Goal: Task Accomplishment & Management: Manage account settings

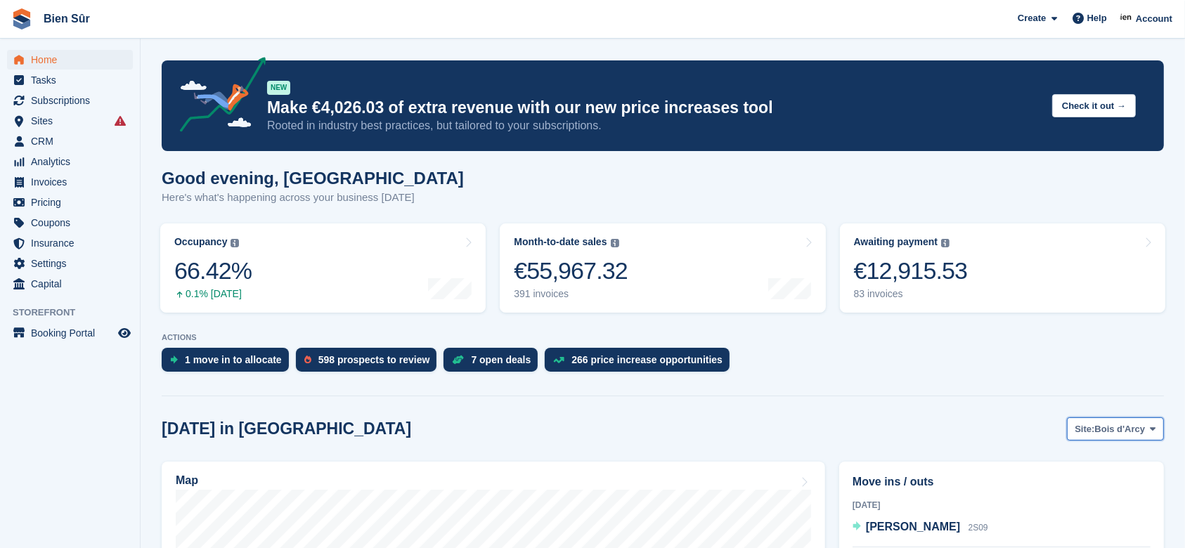
click at [1129, 427] on span "Bois d'Arcy" at bounding box center [1120, 429] width 51 height 14
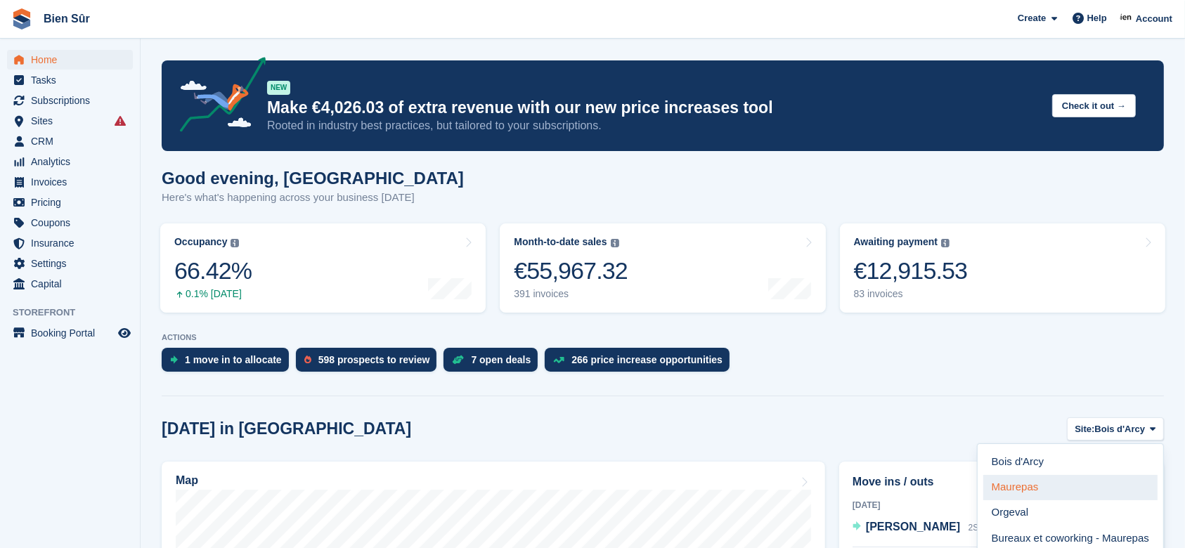
click at [1024, 484] on link "Maurepas" at bounding box center [1070, 487] width 174 height 25
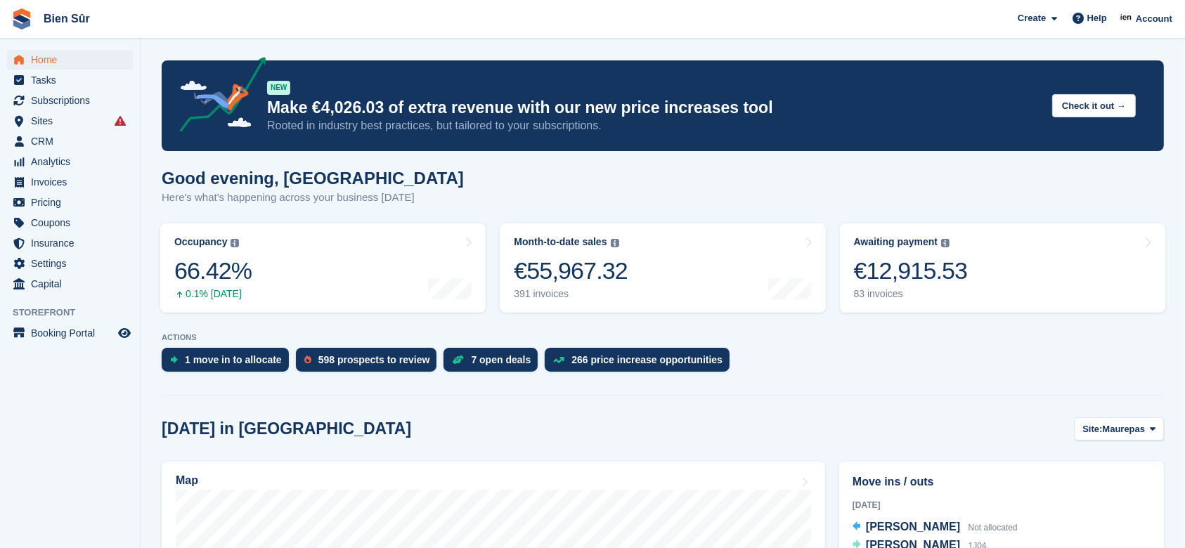
scroll to position [281, 0]
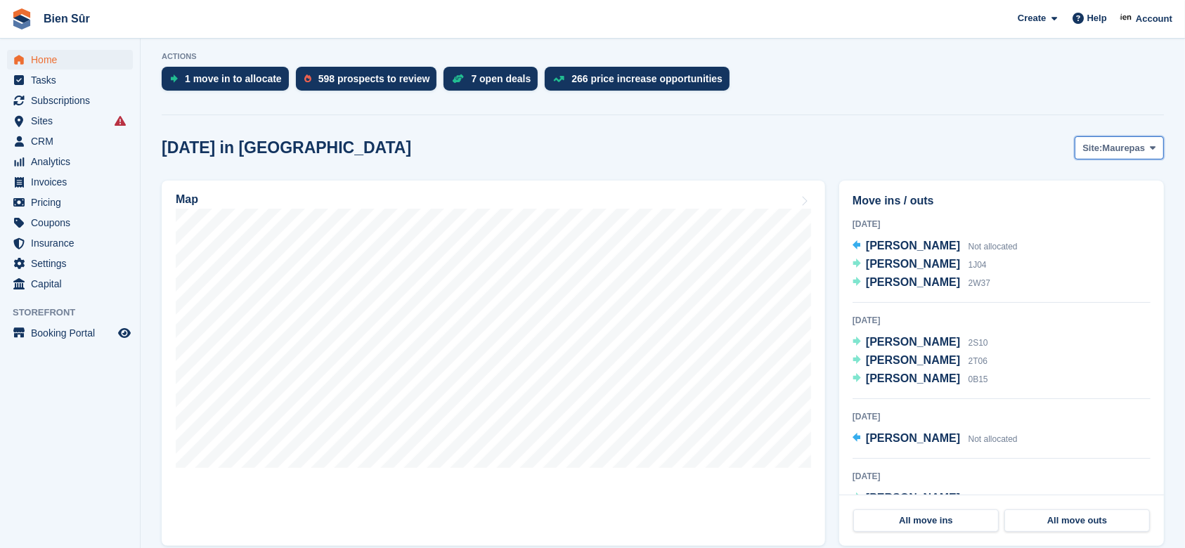
click at [1125, 150] on span "Maurepas" at bounding box center [1124, 148] width 43 height 14
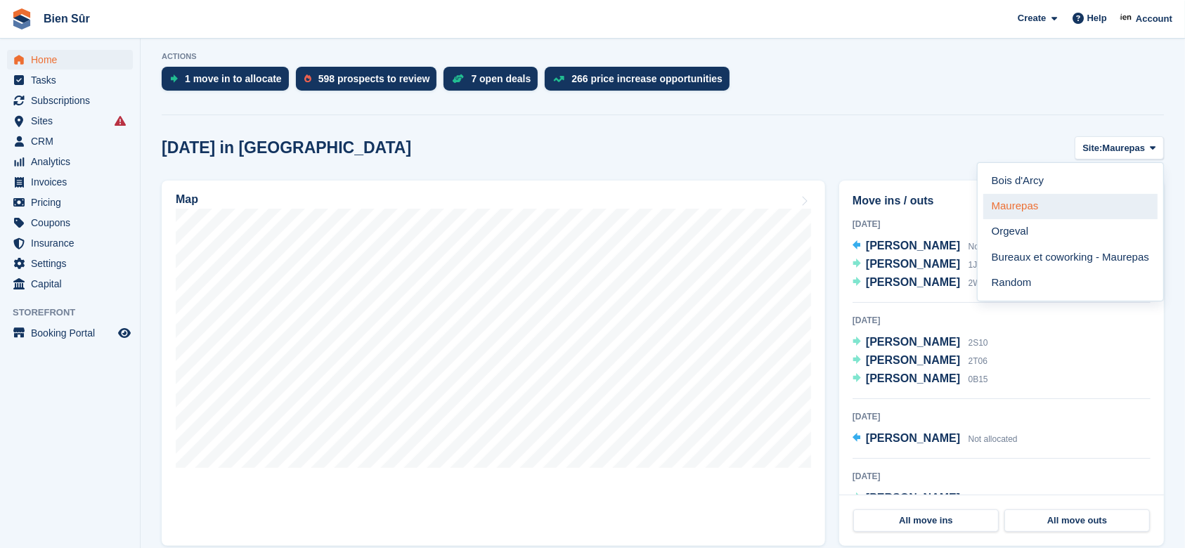
click at [1084, 209] on link "Maurepas" at bounding box center [1070, 206] width 174 height 25
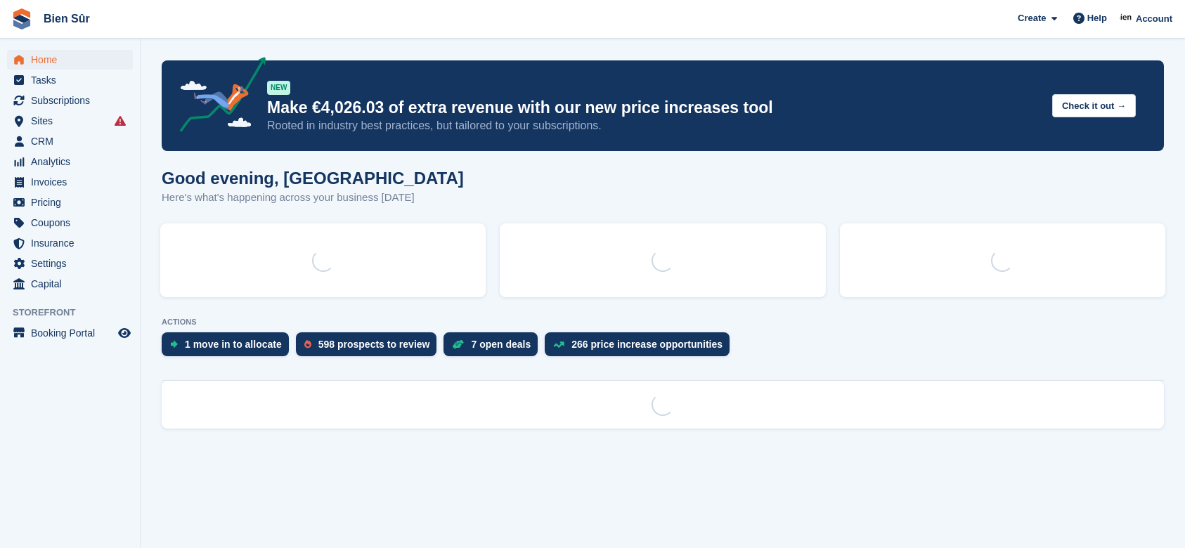
click at [924, 81] on div "NEW Make €4,026.03 of extra revenue with our new price increases tool Rooted in…" at bounding box center [654, 106] width 774 height 56
click at [39, 115] on span "Sites" at bounding box center [73, 121] width 84 height 20
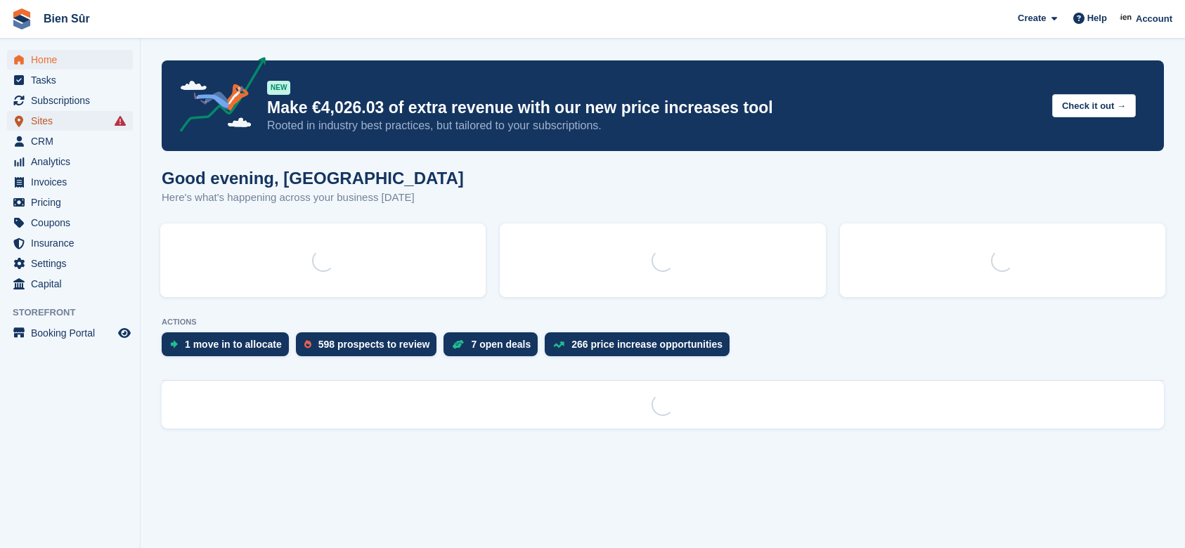
click at [112, 122] on span "Sites" at bounding box center [73, 121] width 84 height 20
click at [124, 120] on icon at bounding box center [120, 120] width 11 height 11
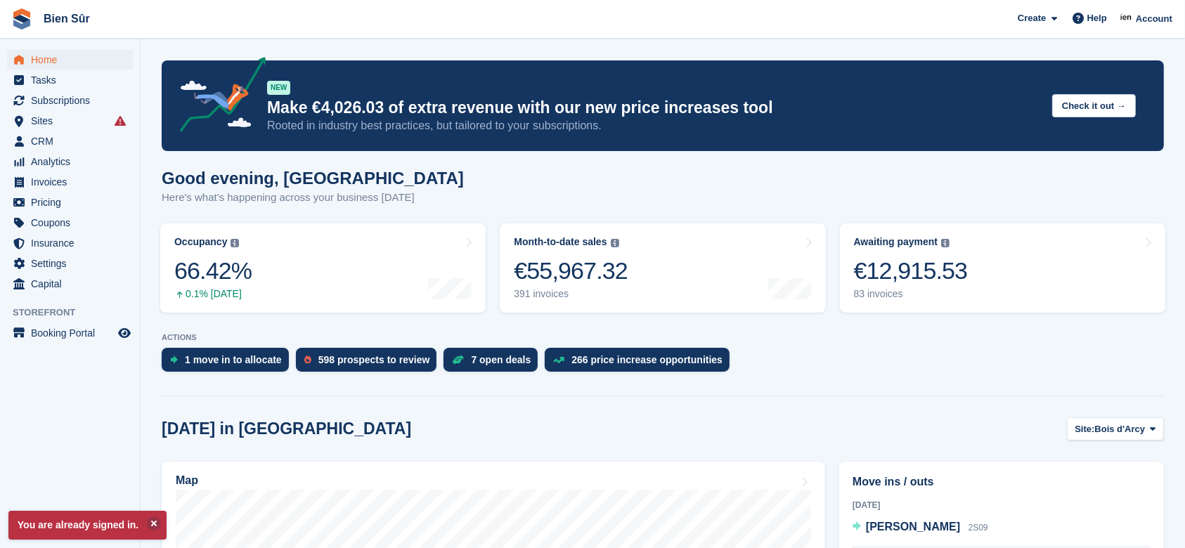
click at [120, 124] on icon at bounding box center [120, 120] width 11 height 11
click at [47, 119] on span "Sites" at bounding box center [73, 121] width 84 height 20
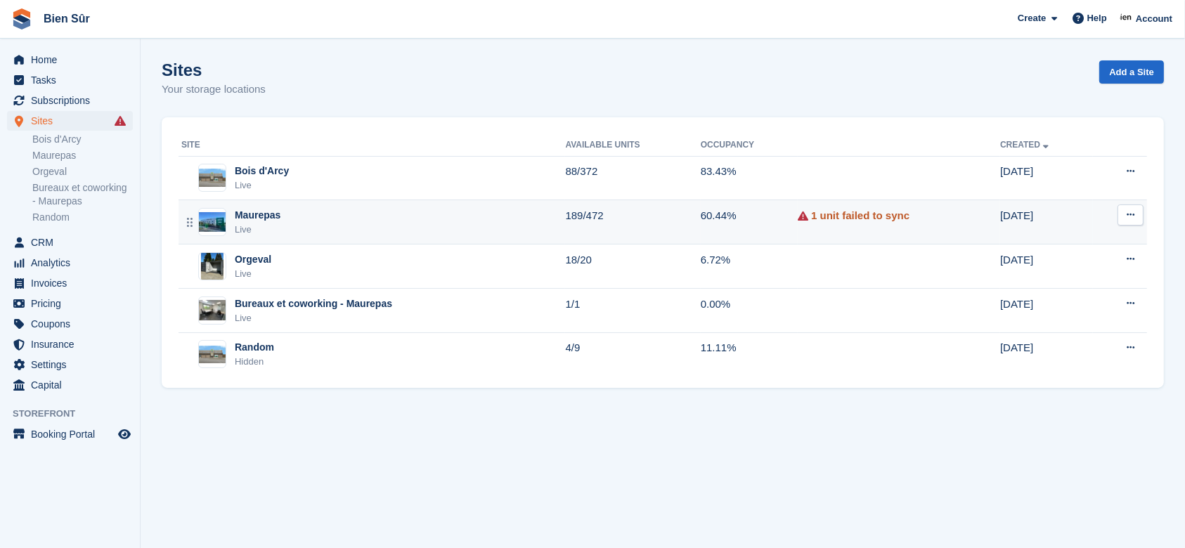
click at [846, 215] on link "1 unit failed to sync" at bounding box center [860, 216] width 98 height 16
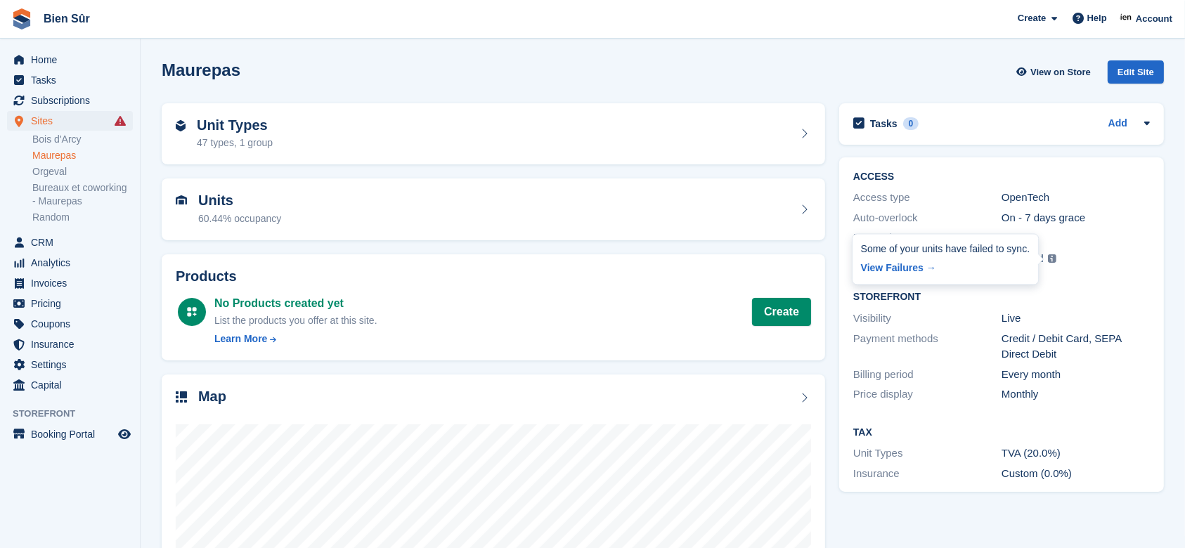
click at [1050, 259] on img at bounding box center [1052, 258] width 8 height 8
click at [886, 266] on link "View Failures →" at bounding box center [945, 267] width 169 height 20
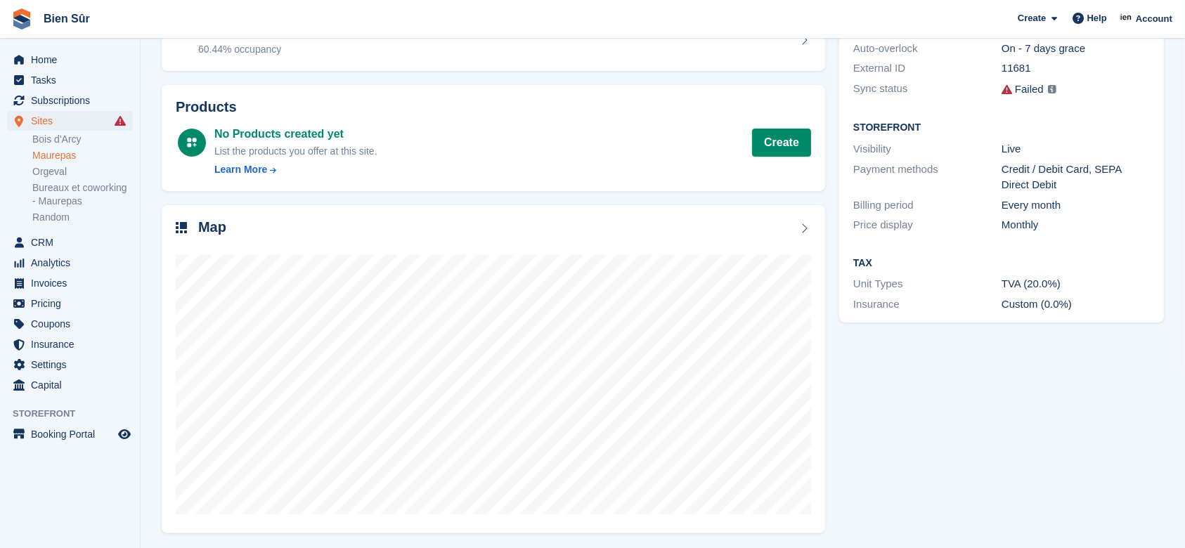
scroll to position [171, 0]
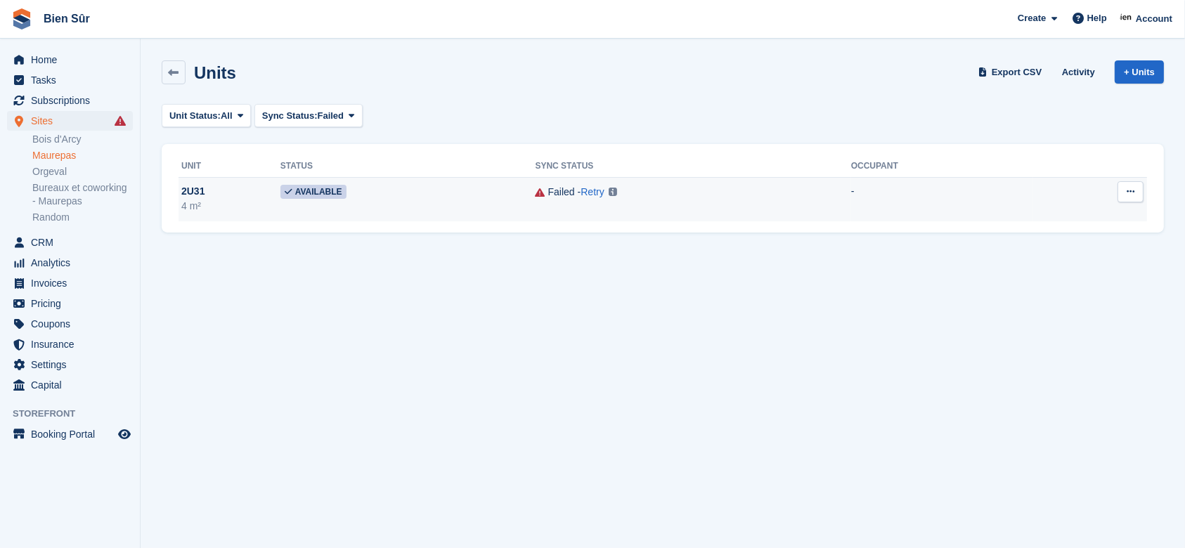
click at [609, 194] on img at bounding box center [613, 192] width 8 height 8
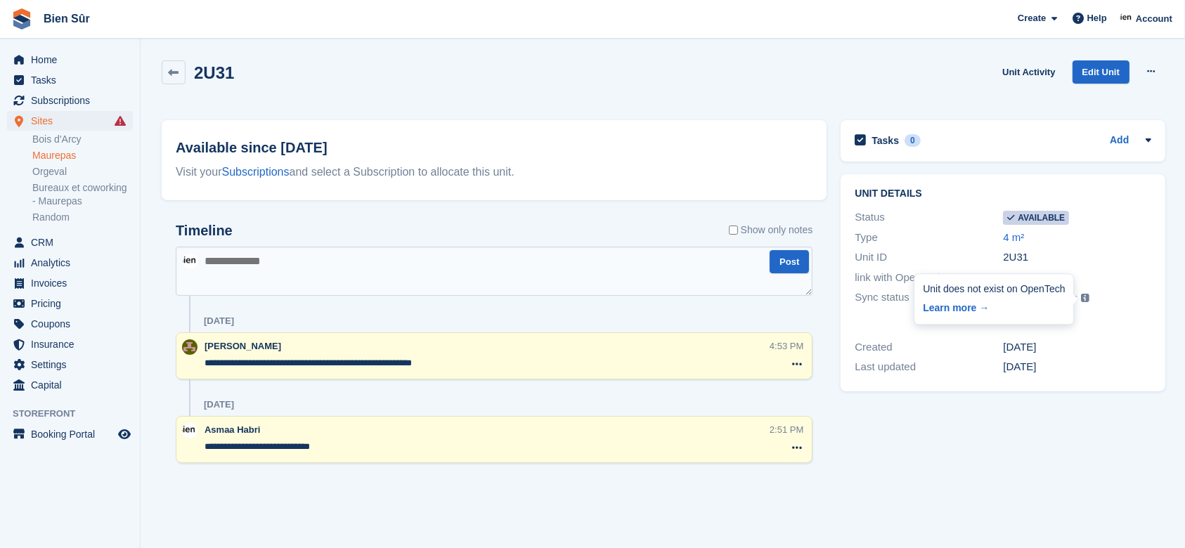
click at [1082, 298] on img at bounding box center [1085, 298] width 8 height 8
click at [1071, 292] on link "Retry" at bounding box center [1063, 298] width 25 height 12
click at [412, 59] on div "2U31 Unit Activity Edit Unit Make unavailable Delete unit" at bounding box center [663, 83] width 1016 height 60
click at [58, 114] on span "Sites" at bounding box center [73, 121] width 84 height 20
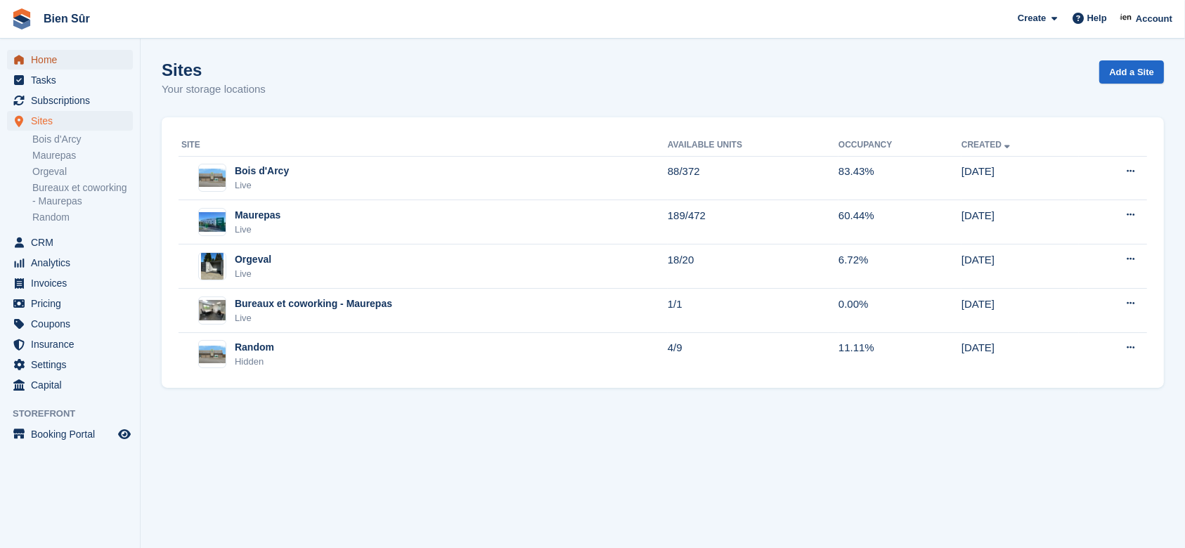
click at [68, 63] on span "Home" at bounding box center [73, 60] width 84 height 20
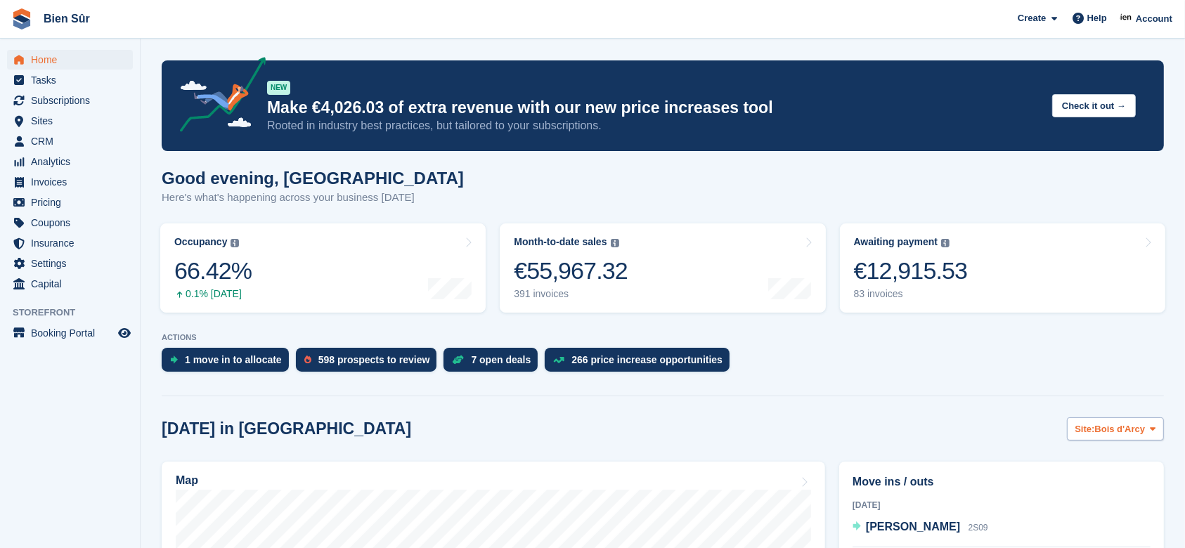
scroll to position [187, 0]
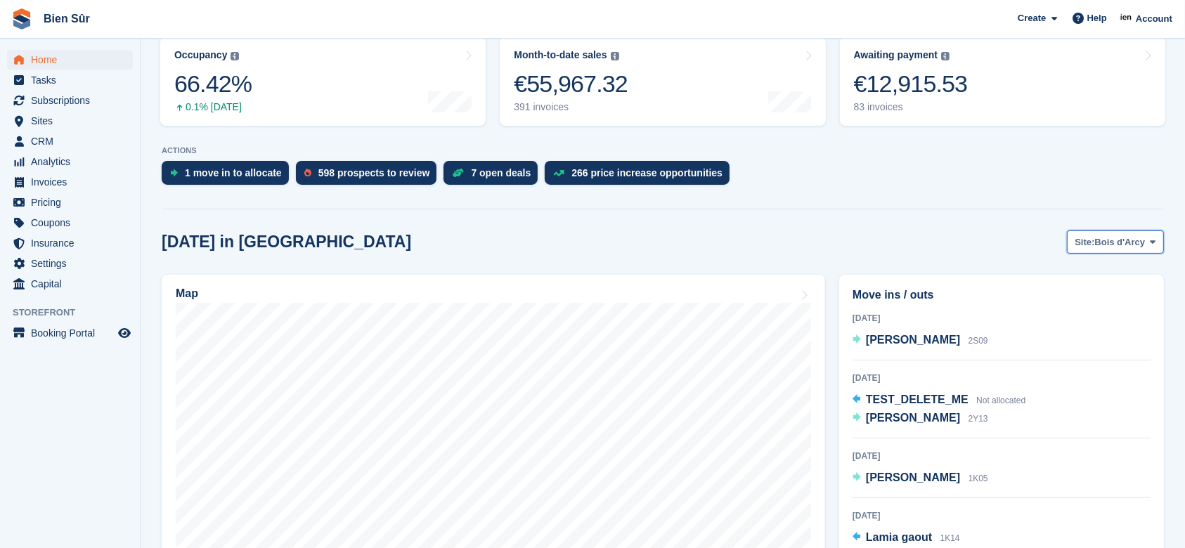
click at [1141, 246] on span "Bois d'Arcy" at bounding box center [1120, 242] width 51 height 14
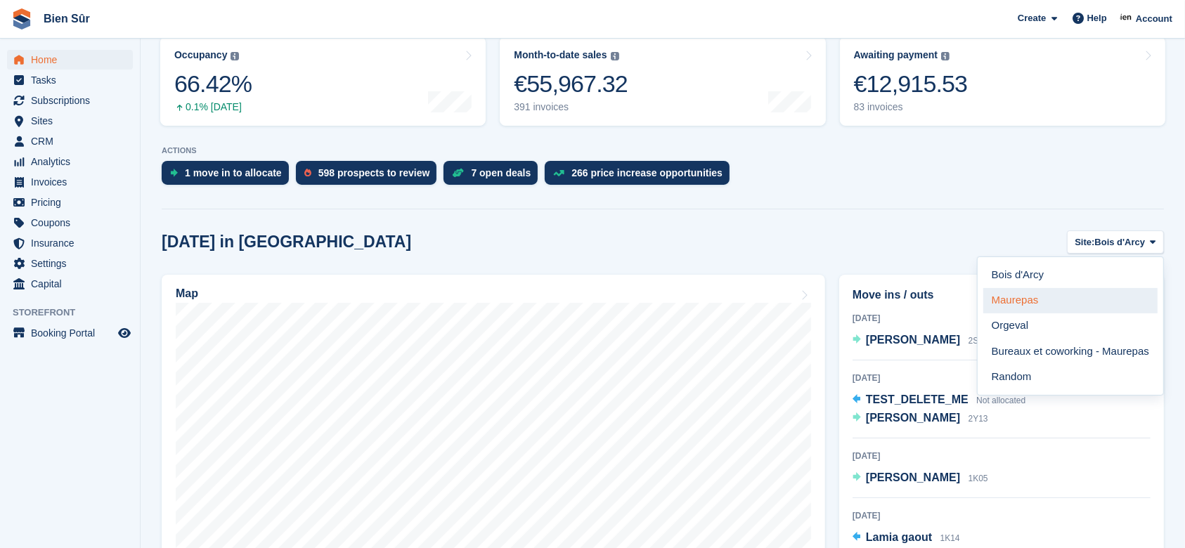
click at [999, 296] on link "Maurepas" at bounding box center [1070, 300] width 174 height 25
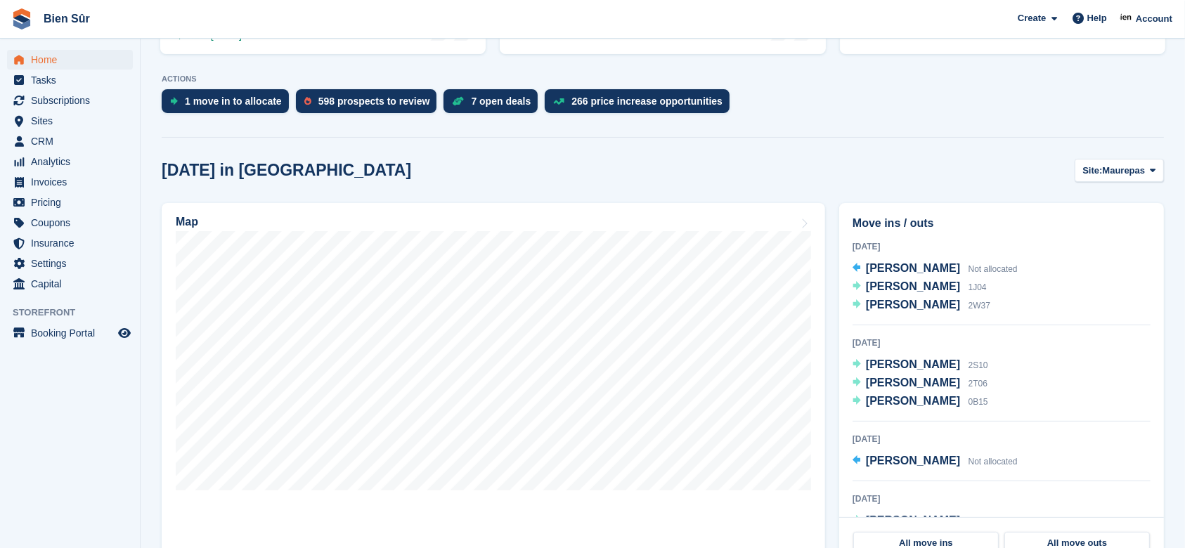
scroll to position [281, 0]
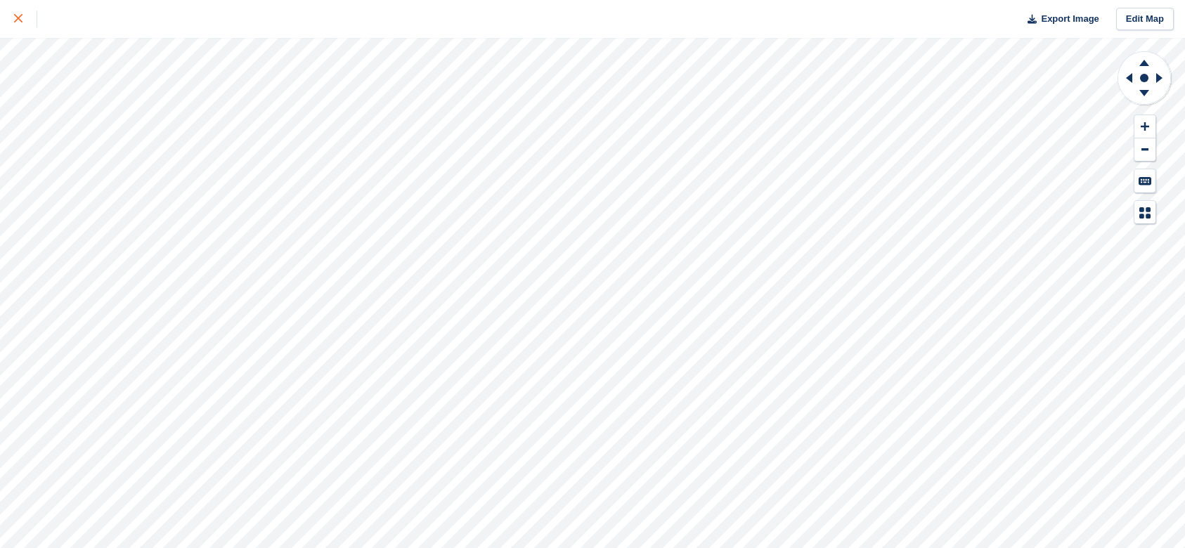
click at [21, 18] on icon at bounding box center [18, 18] width 8 height 8
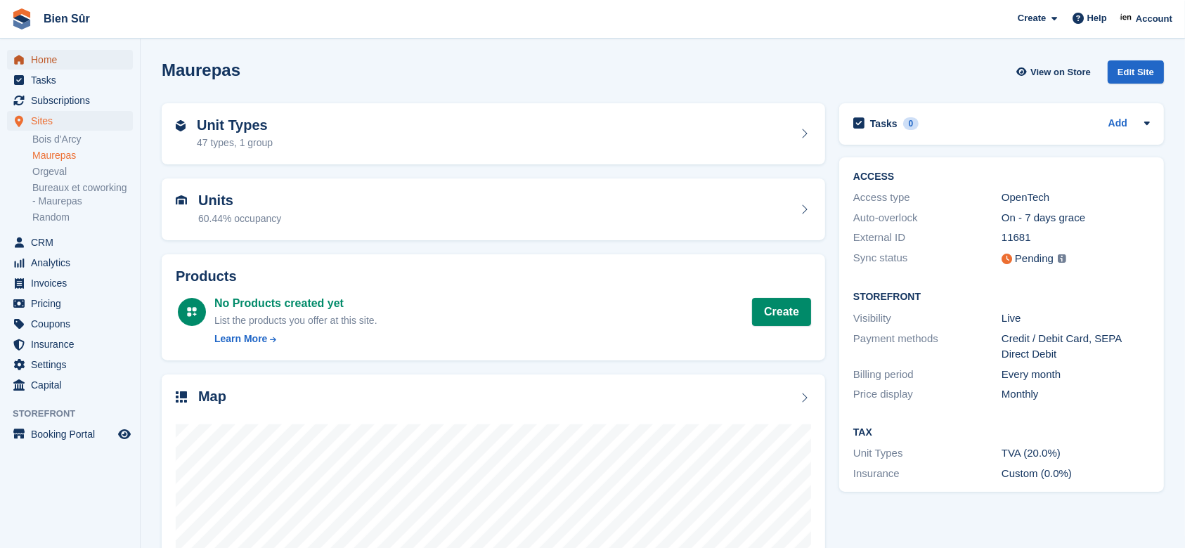
click at [62, 58] on span "Home" at bounding box center [73, 60] width 84 height 20
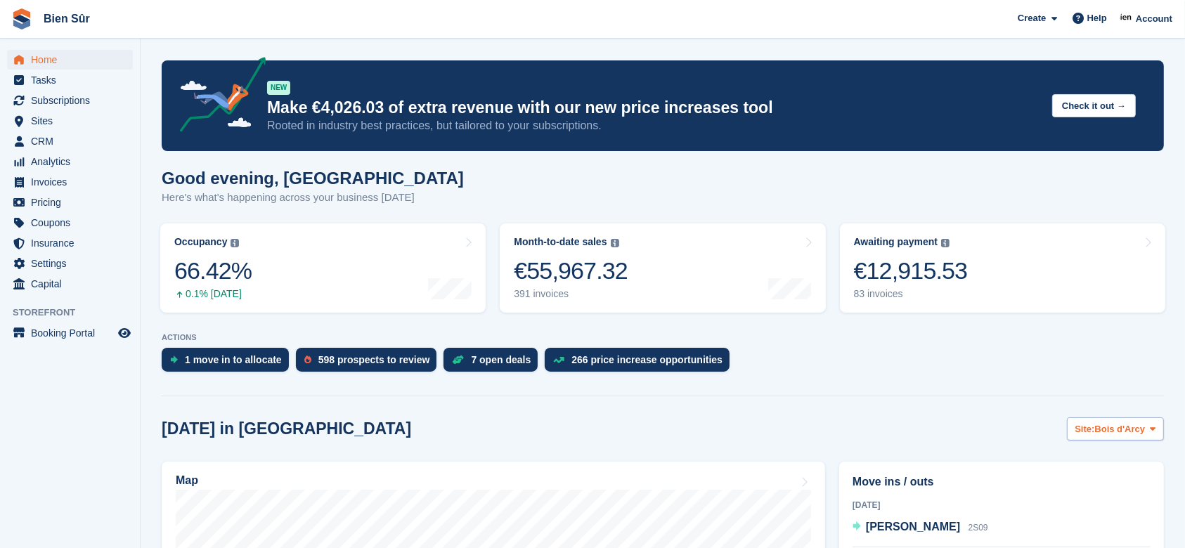
scroll to position [187, 0]
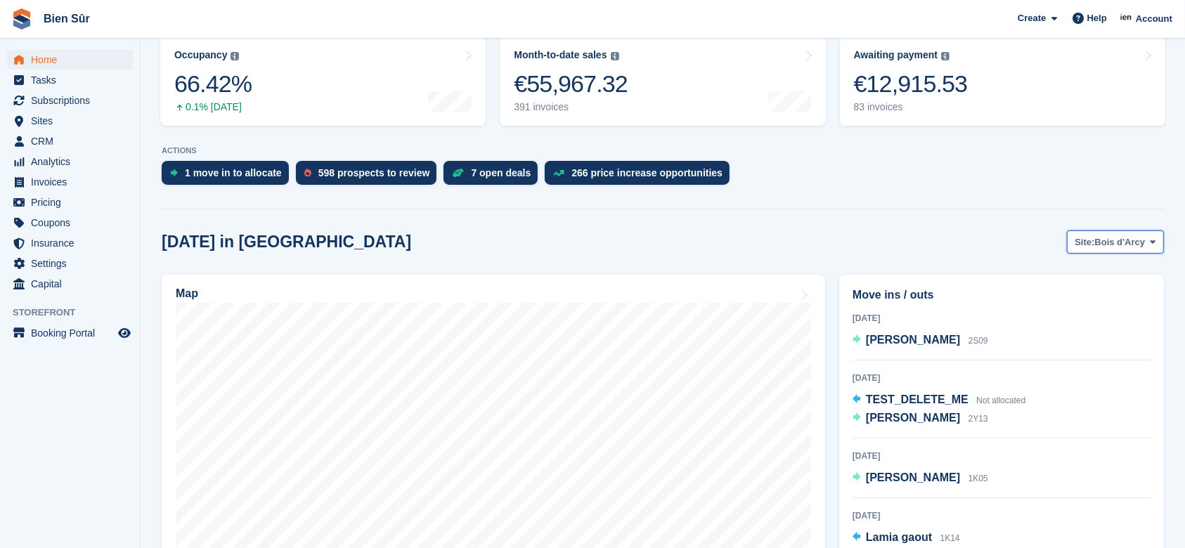
click at [1130, 238] on span "Bois d'Arcy" at bounding box center [1120, 242] width 51 height 14
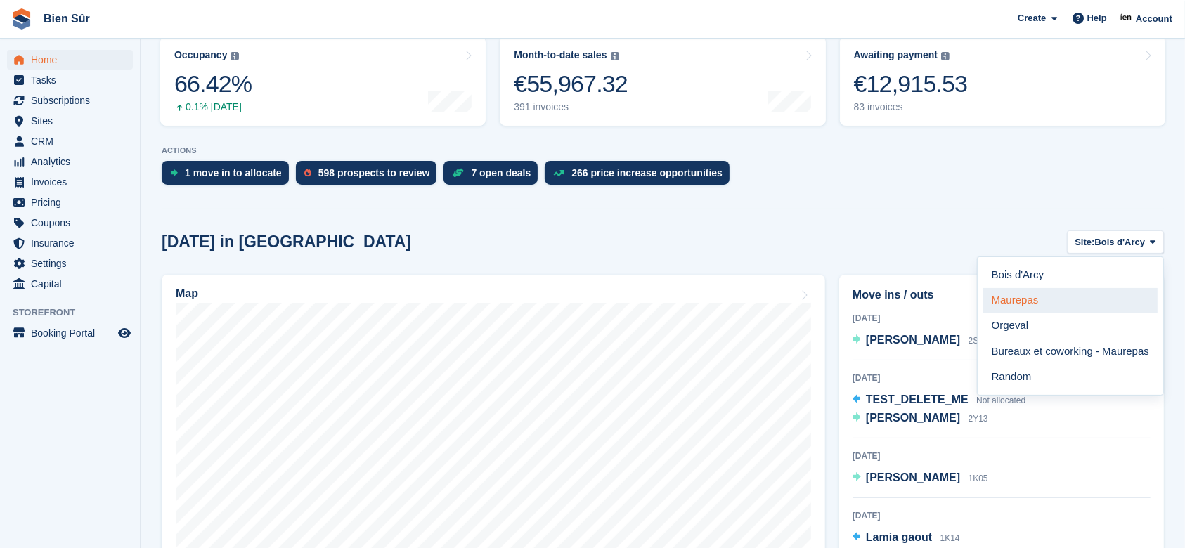
click at [1051, 296] on link "Maurepas" at bounding box center [1070, 300] width 174 height 25
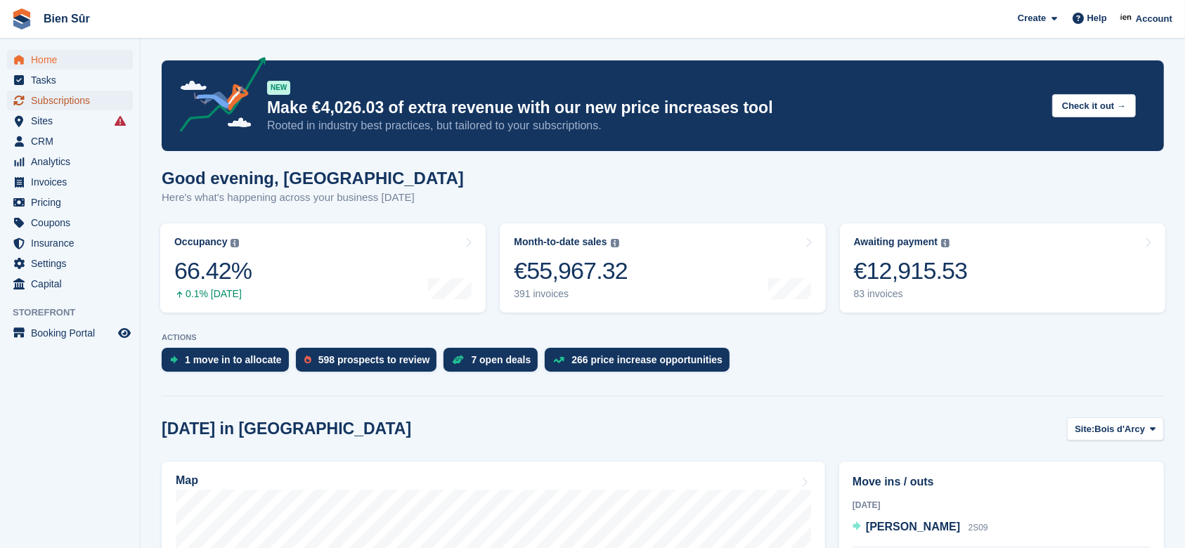
click at [51, 101] on span "Subscriptions" at bounding box center [73, 101] width 84 height 20
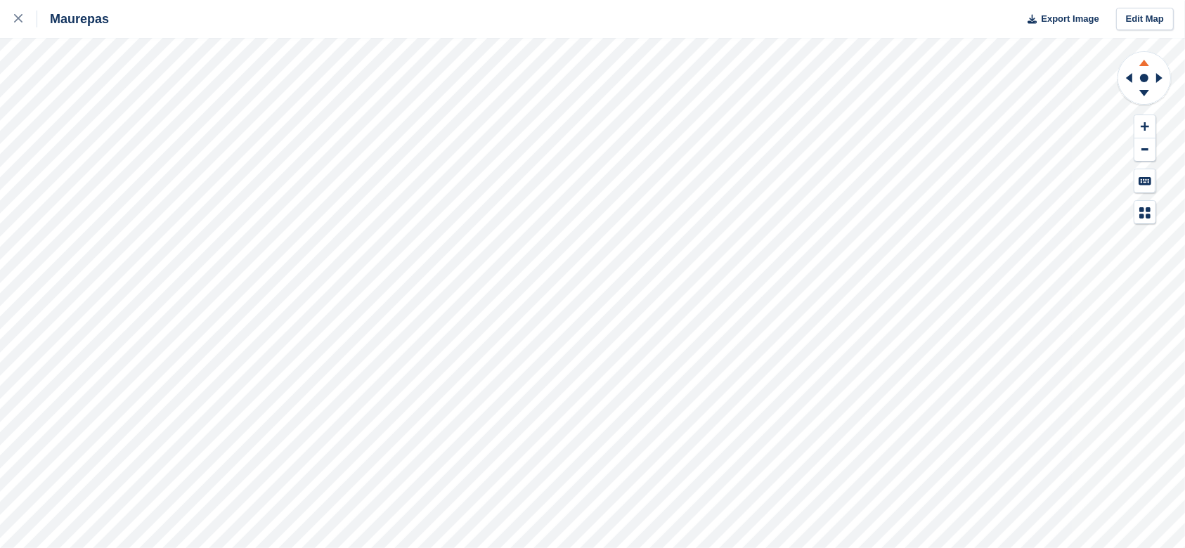
click at [1141, 60] on icon at bounding box center [1144, 61] width 37 height 18
click at [1145, 95] on icon at bounding box center [1144, 93] width 10 height 6
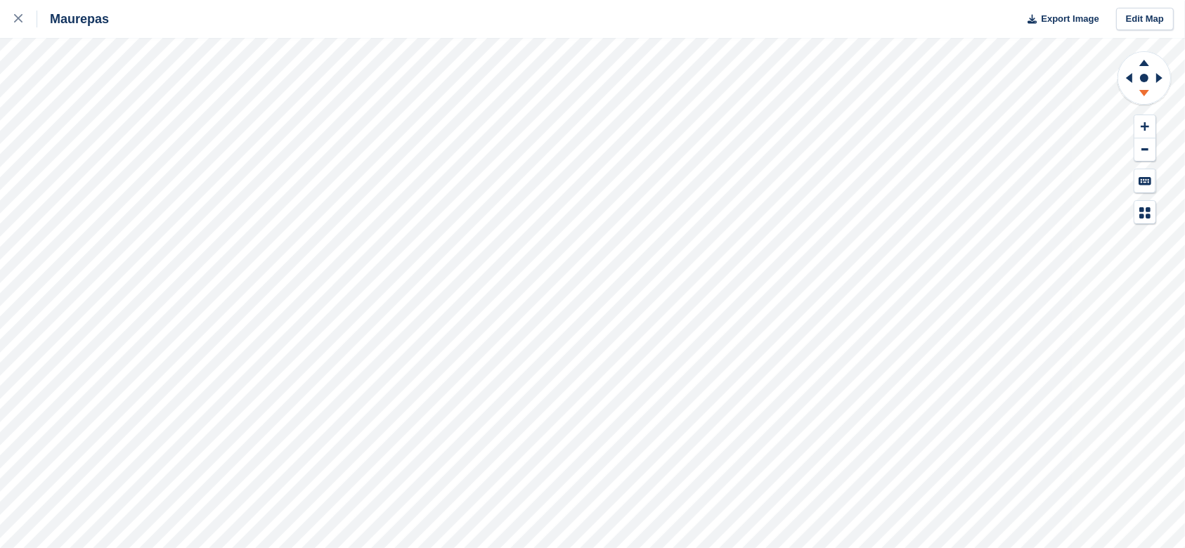
click at [1145, 95] on icon at bounding box center [1144, 93] width 10 height 6
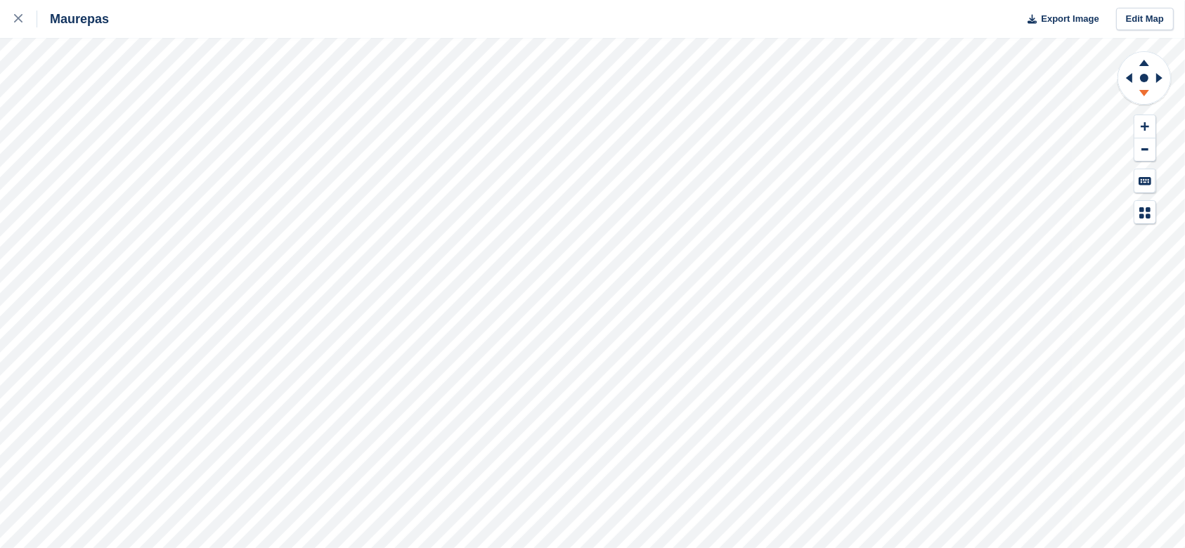
click at [1145, 95] on icon at bounding box center [1144, 93] width 10 height 6
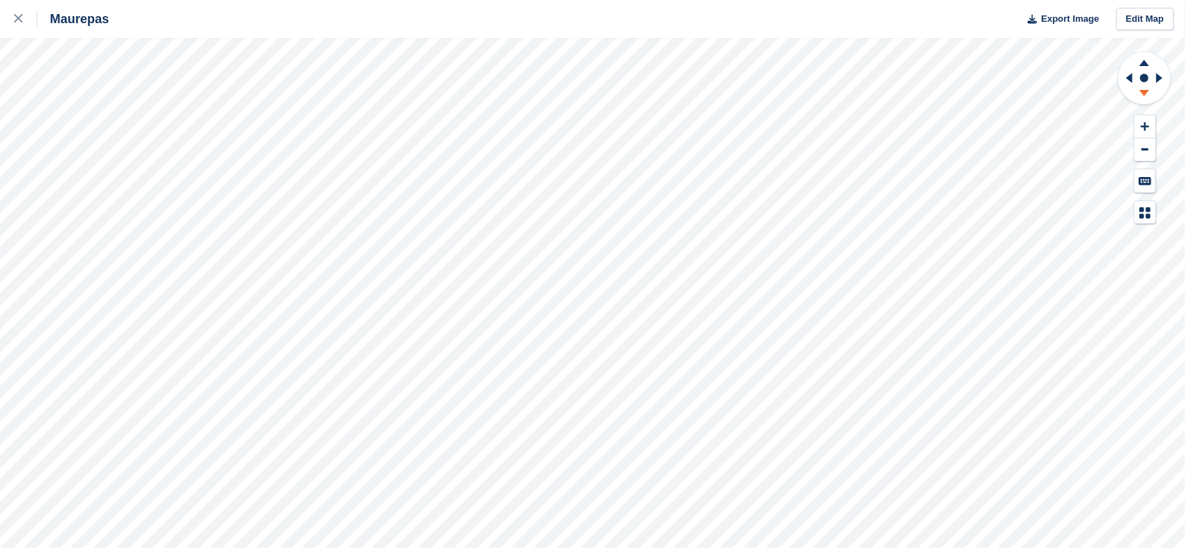
click at [1145, 95] on icon at bounding box center [1144, 93] width 10 height 6
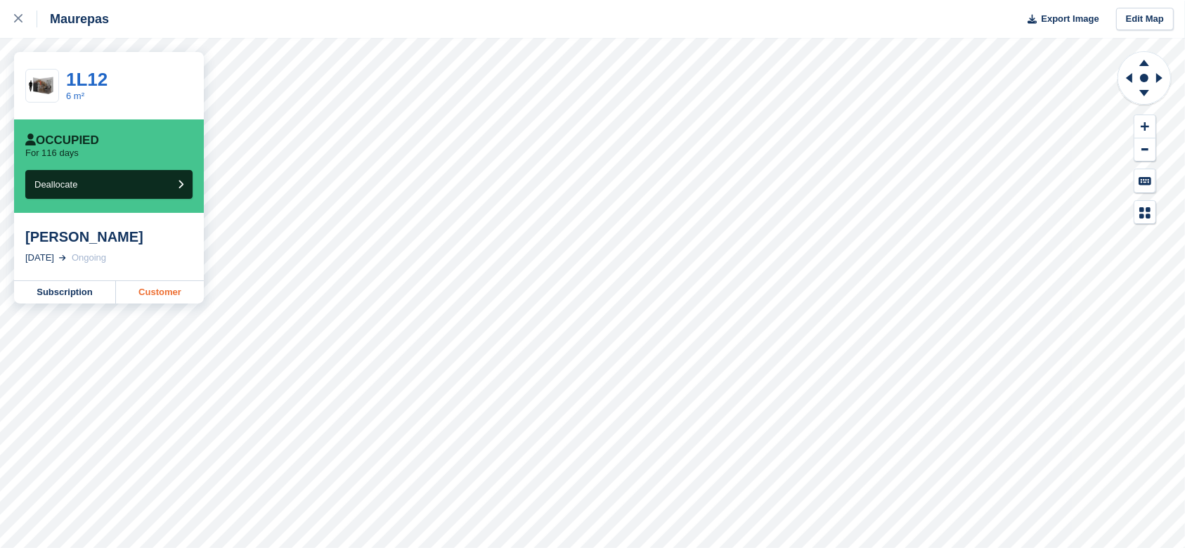
click at [157, 294] on link "Customer" at bounding box center [160, 292] width 88 height 22
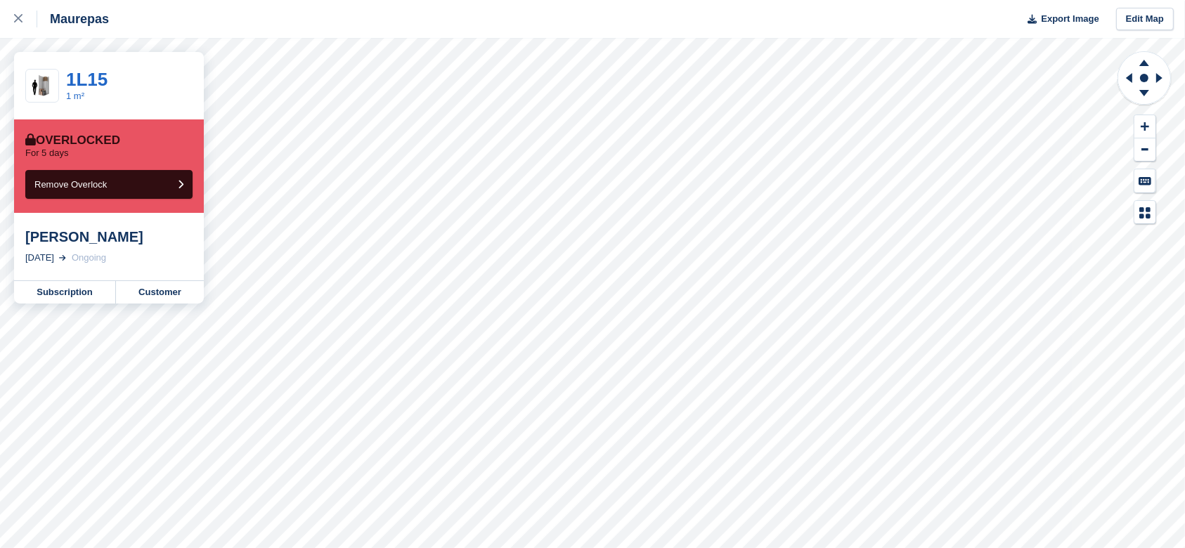
drag, startPoint x: 138, startPoint y: 240, endPoint x: 65, endPoint y: 234, distance: 73.3
click at [65, 234] on div "Kristy KOUAKOU" at bounding box center [108, 236] width 167 height 17
copy div "KOUAKOU"
click at [93, 79] on link "1L15" at bounding box center [86, 79] width 41 height 21
click at [1144, 64] on icon at bounding box center [1144, 63] width 10 height 6
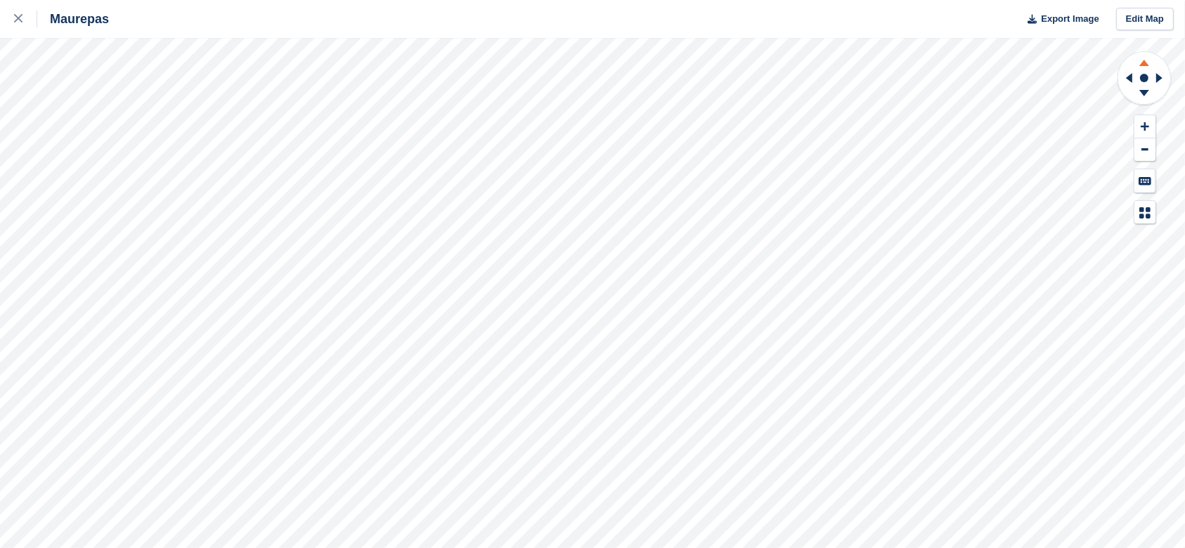
click at [1143, 60] on icon at bounding box center [1144, 61] width 37 height 18
click at [1141, 89] on icon at bounding box center [1144, 95] width 37 height 18
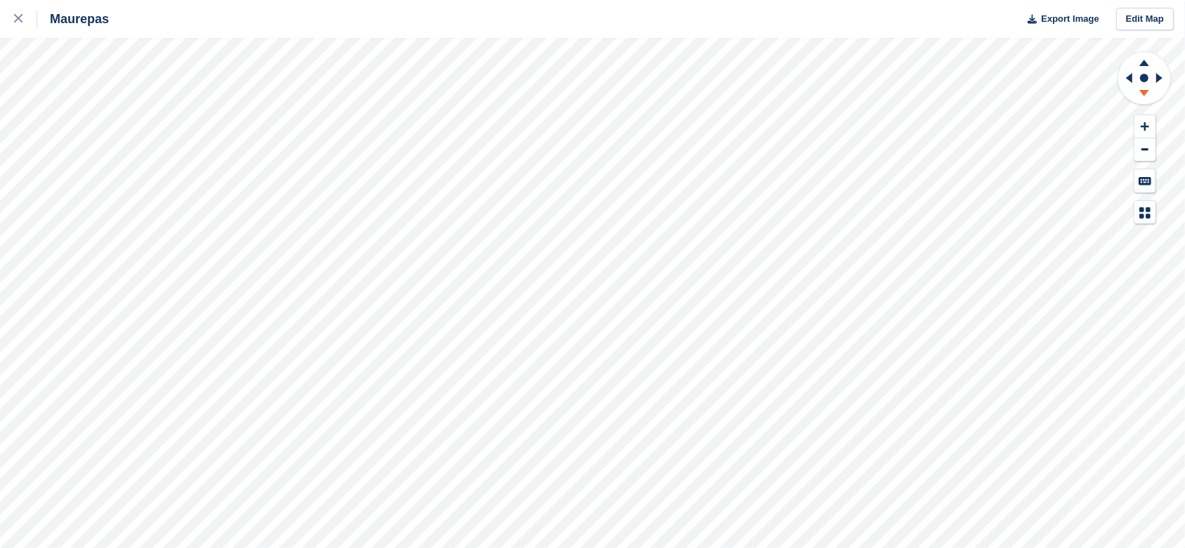
click at [1141, 89] on icon at bounding box center [1144, 95] width 37 height 18
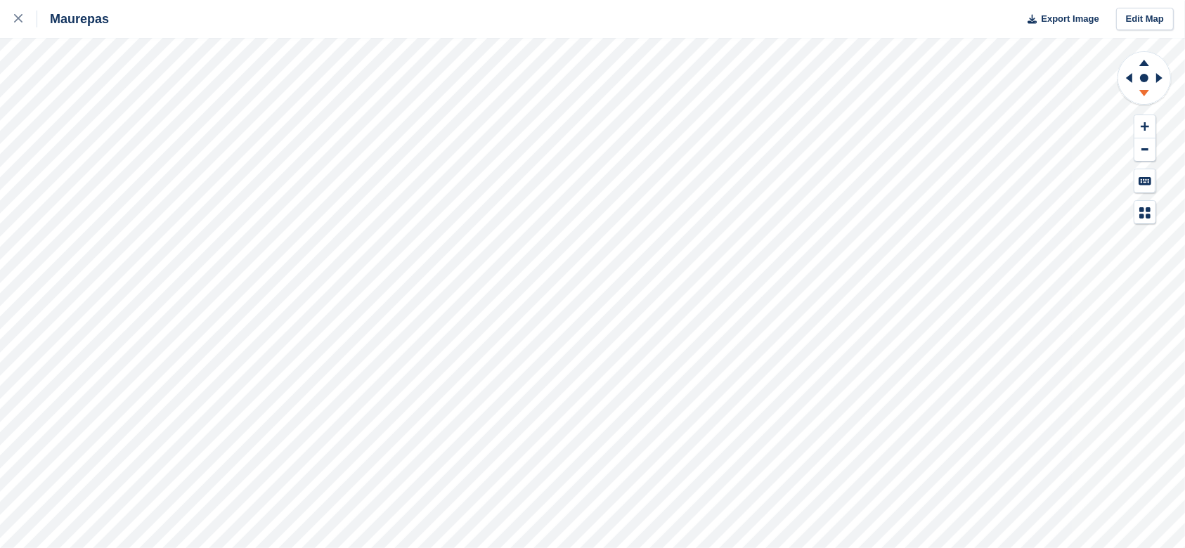
click at [1141, 89] on icon at bounding box center [1144, 95] width 37 height 18
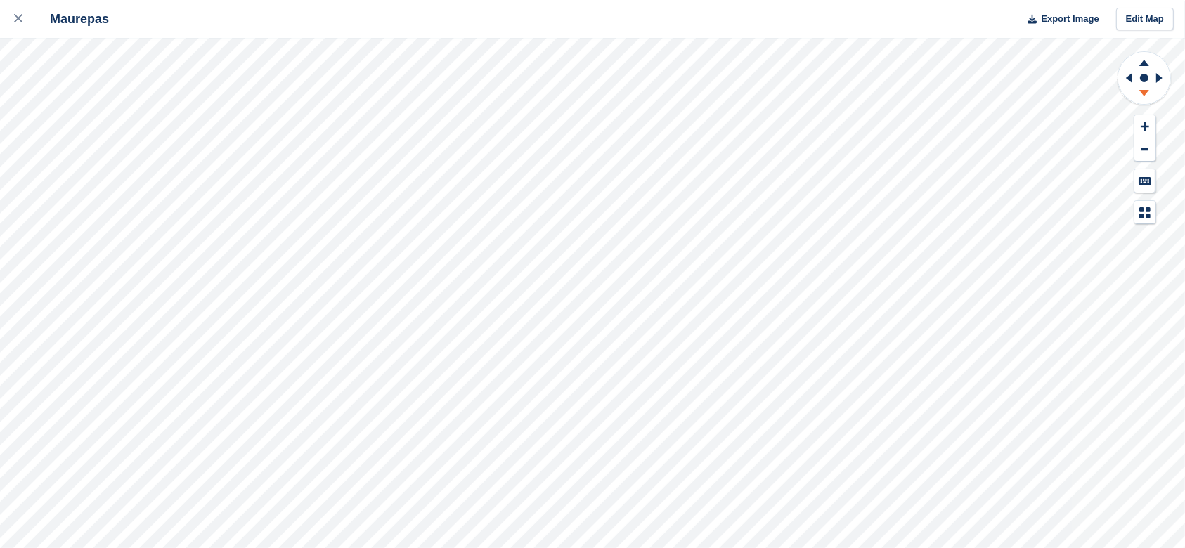
click at [1141, 89] on icon at bounding box center [1144, 95] width 37 height 18
click at [1126, 74] on icon at bounding box center [1127, 78] width 18 height 37
click at [1159, 75] on icon at bounding box center [1162, 78] width 18 height 37
click at [1163, 77] on icon at bounding box center [1162, 78] width 18 height 37
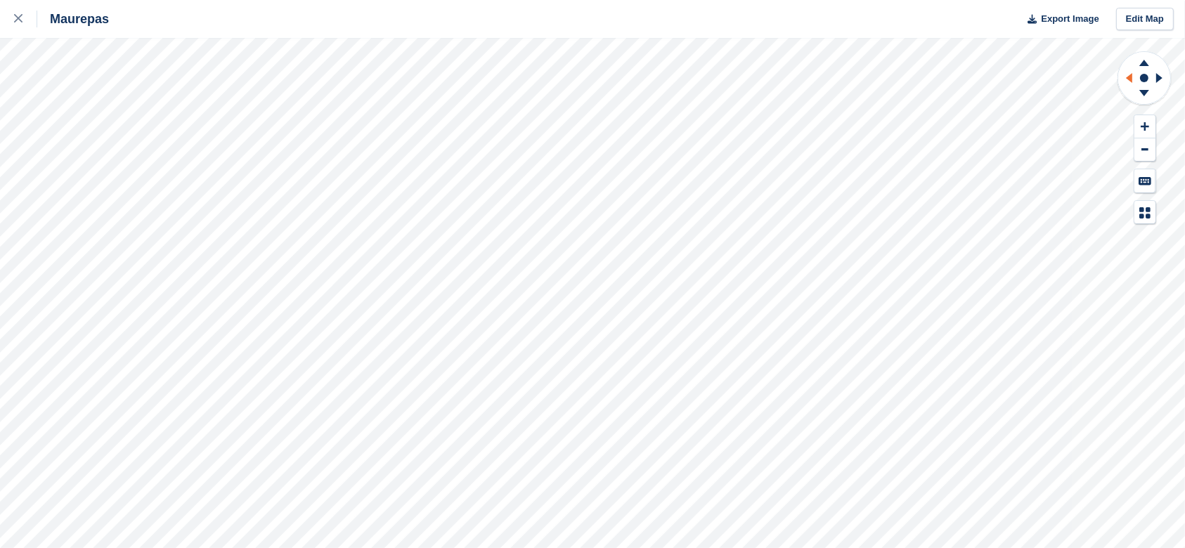
click at [1124, 77] on icon at bounding box center [1127, 78] width 18 height 37
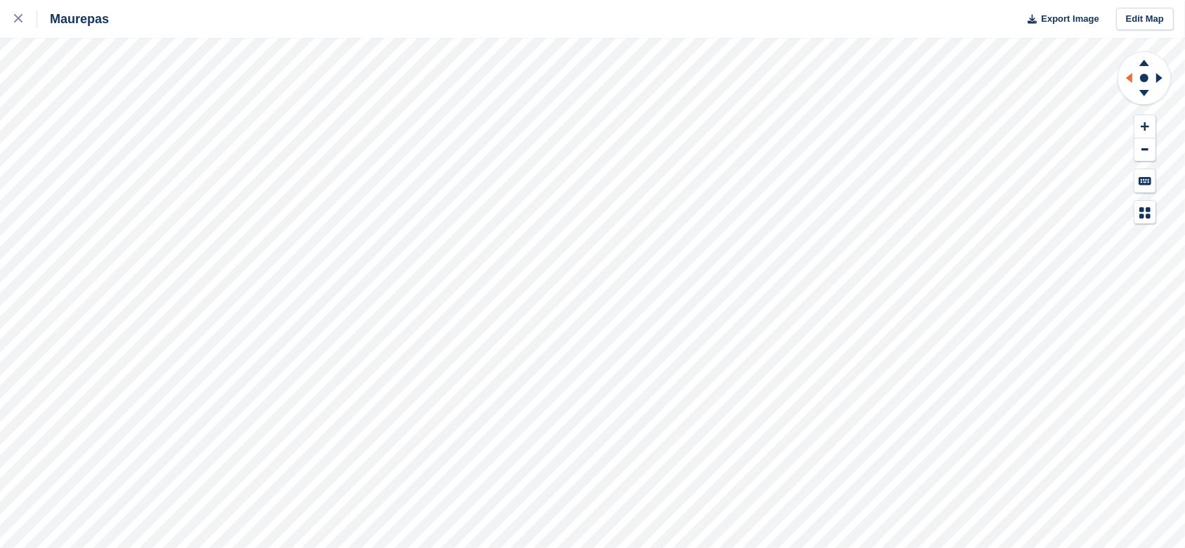
click at [1124, 77] on icon at bounding box center [1127, 78] width 18 height 37
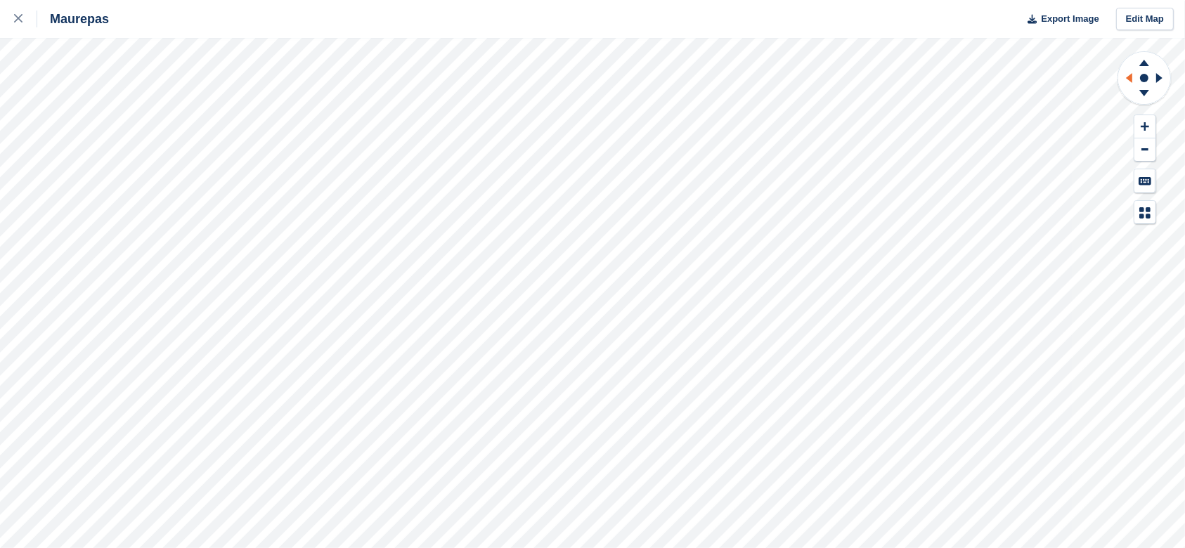
click at [1124, 77] on icon at bounding box center [1127, 78] width 18 height 37
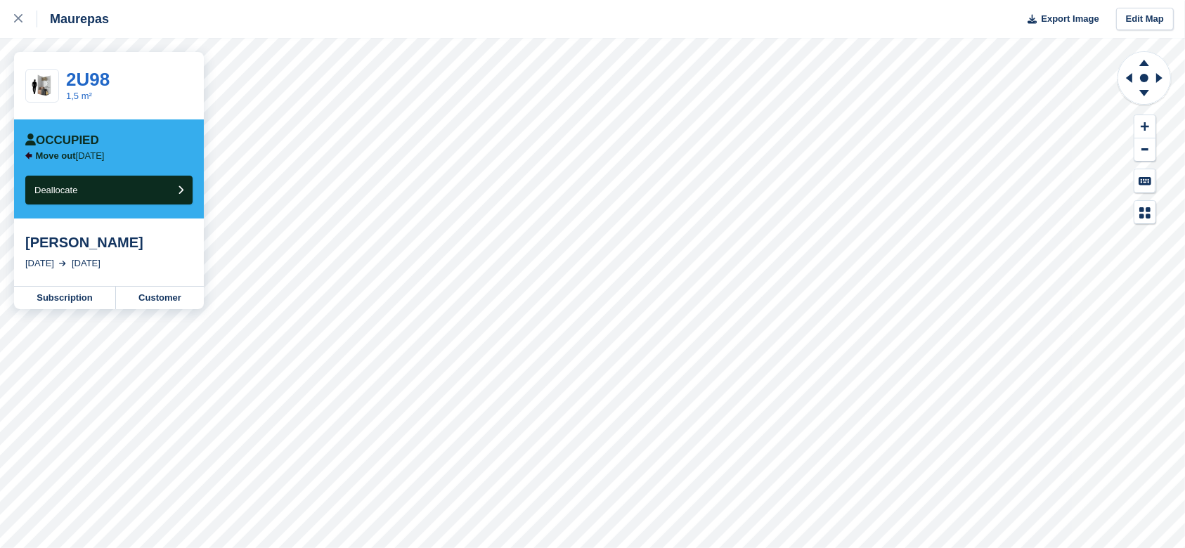
drag, startPoint x: 122, startPoint y: 248, endPoint x: 73, endPoint y: 247, distance: 48.5
click at [73, 247] on div "justine Chauvin" at bounding box center [108, 242] width 167 height 17
copy div "Chauvin"
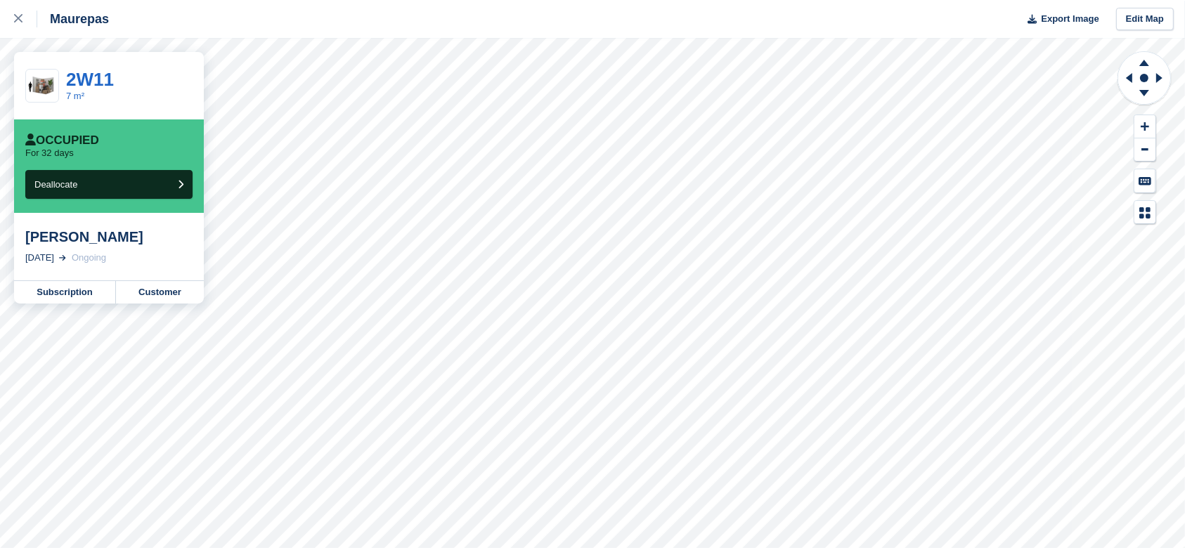
drag, startPoint x: 155, startPoint y: 240, endPoint x: 96, endPoint y: 234, distance: 59.3
click at [96, 234] on div "Alexandre OLLIVIER" at bounding box center [108, 236] width 167 height 17
copy div "OLLIVIER"
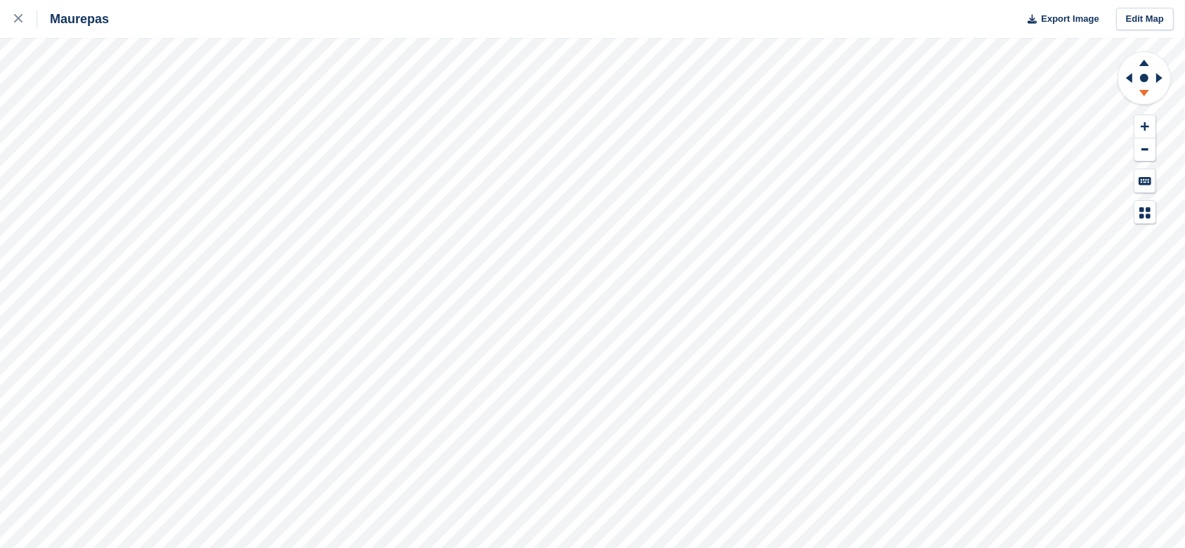
click at [1149, 96] on icon at bounding box center [1144, 95] width 37 height 18
click at [1141, 60] on icon at bounding box center [1144, 61] width 37 height 18
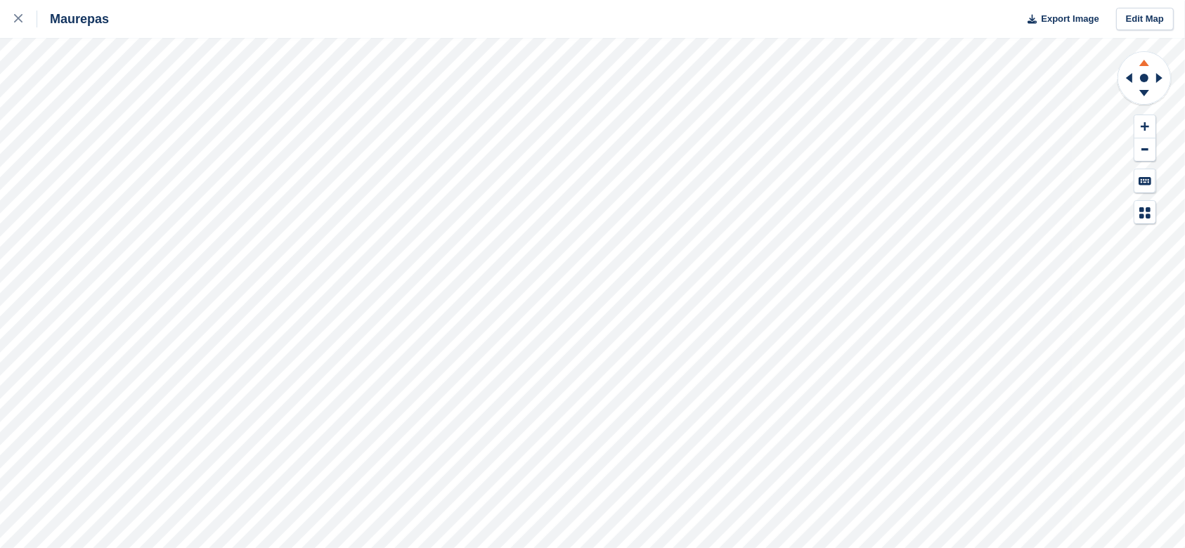
click at [1141, 60] on icon at bounding box center [1144, 61] width 37 height 18
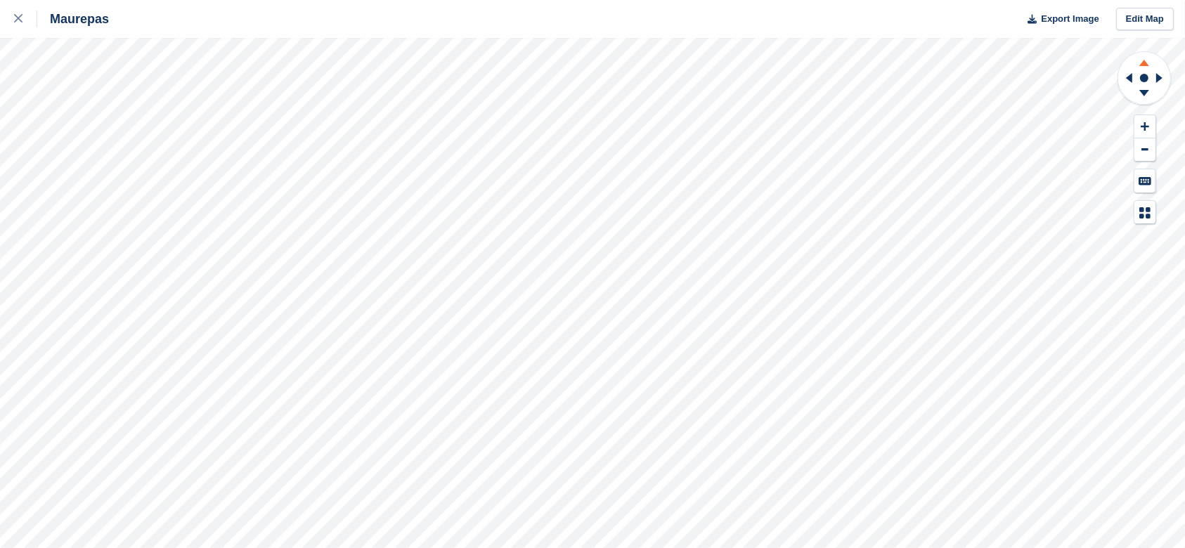
click at [1141, 60] on icon at bounding box center [1144, 61] width 37 height 18
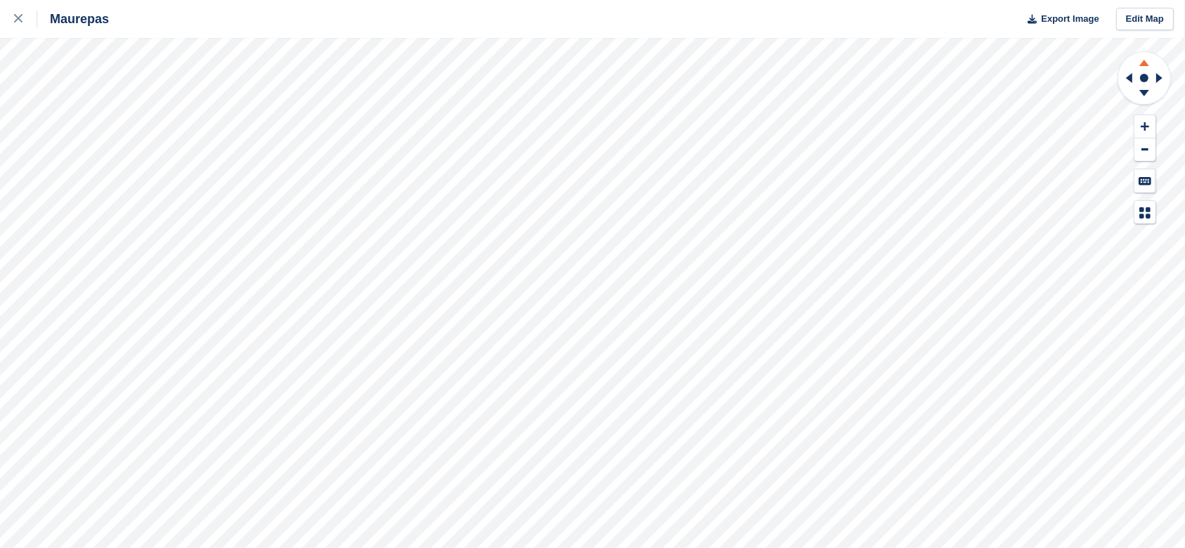
click at [1141, 60] on icon at bounding box center [1144, 61] width 37 height 18
click at [1147, 89] on icon at bounding box center [1144, 95] width 37 height 18
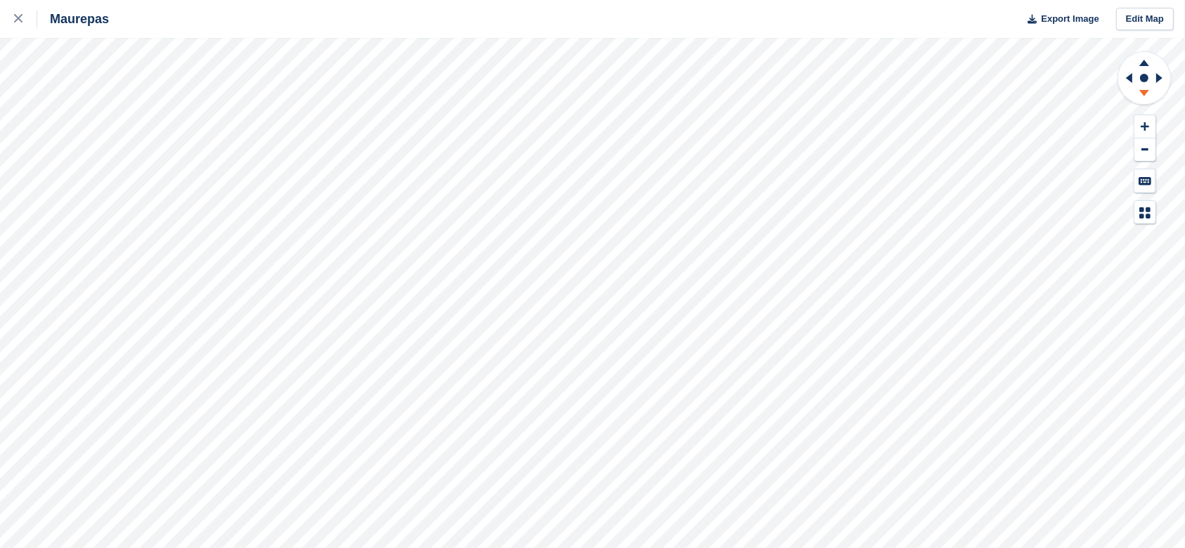
click at [1147, 89] on icon at bounding box center [1144, 95] width 37 height 18
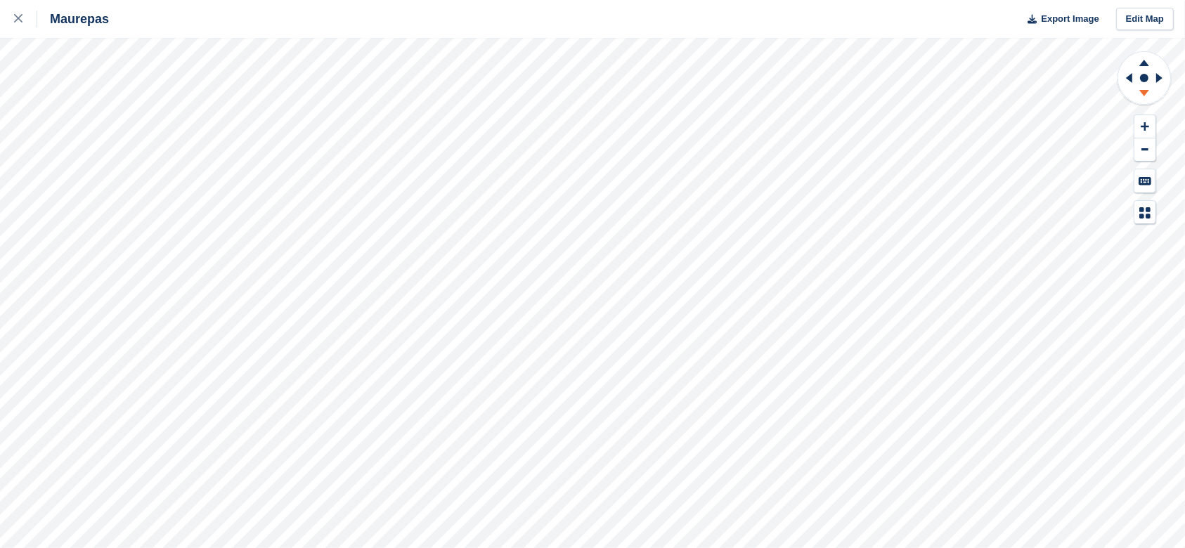
click at [1147, 89] on icon at bounding box center [1144, 95] width 37 height 18
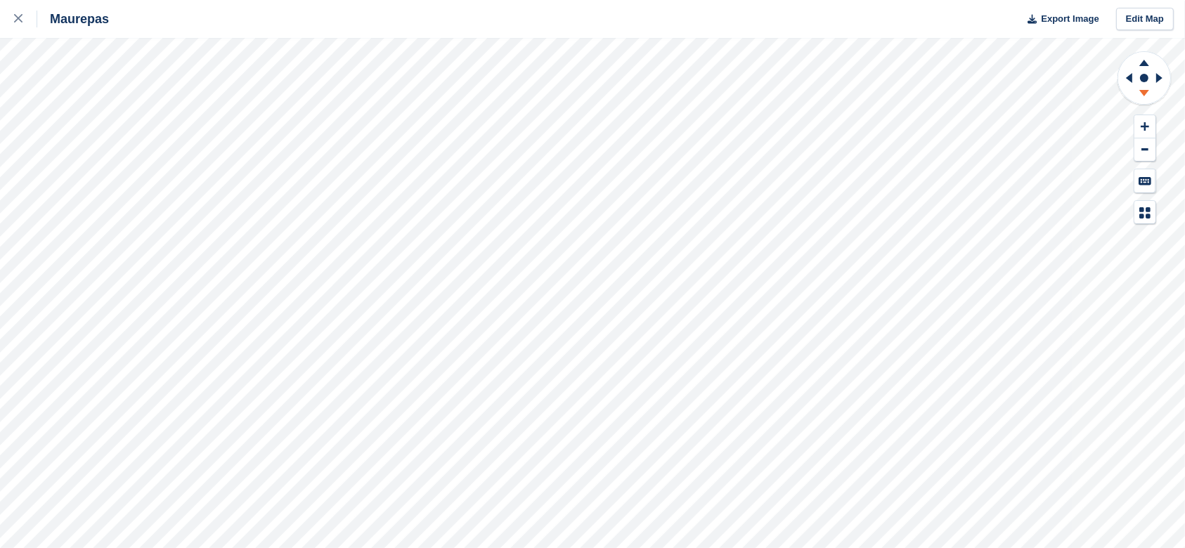
click at [1147, 89] on icon at bounding box center [1144, 95] width 37 height 18
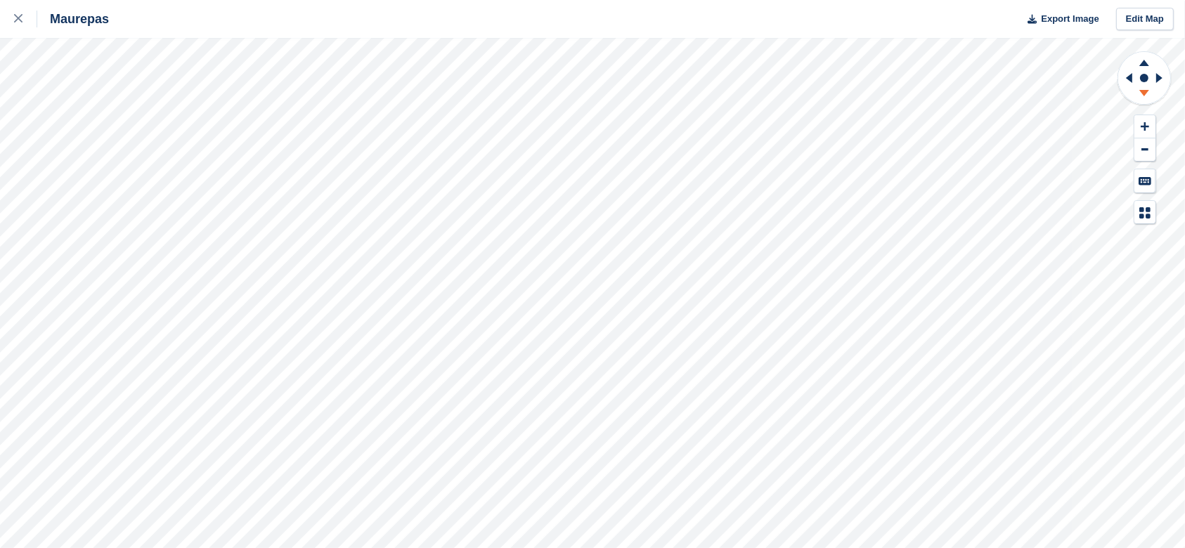
click at [1147, 89] on icon at bounding box center [1144, 95] width 37 height 18
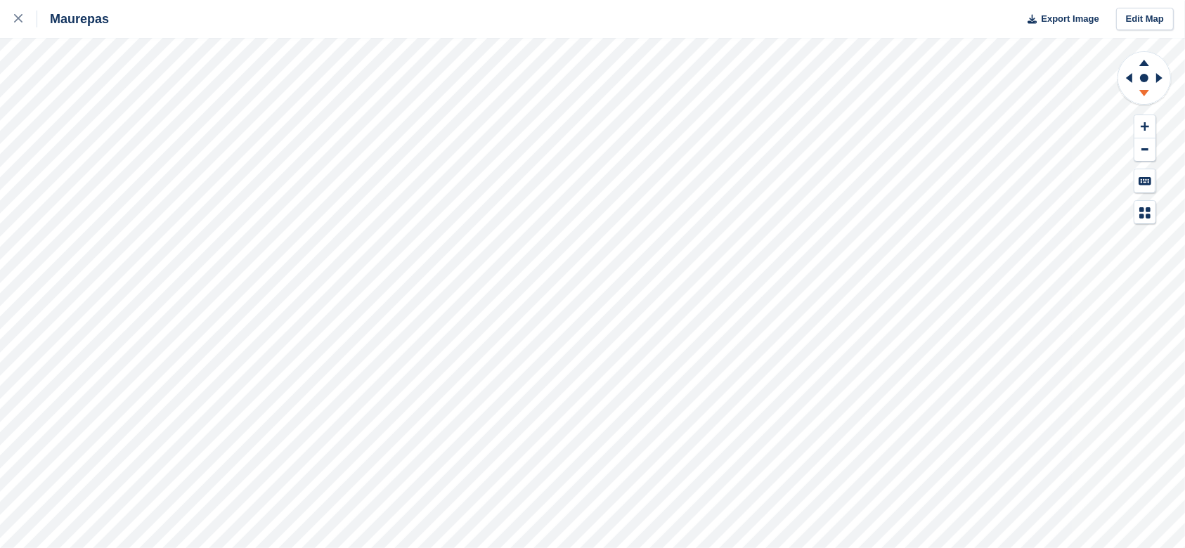
click at [1147, 89] on icon at bounding box center [1144, 95] width 37 height 18
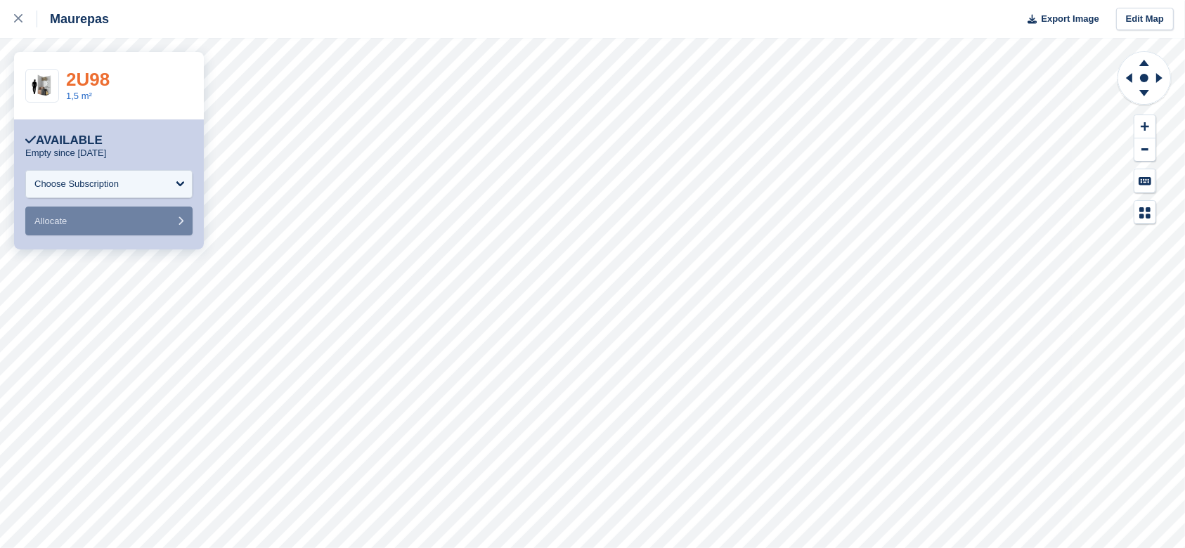
click at [102, 82] on link "2U98" at bounding box center [88, 79] width 44 height 21
click at [20, 17] on icon at bounding box center [18, 18] width 8 height 8
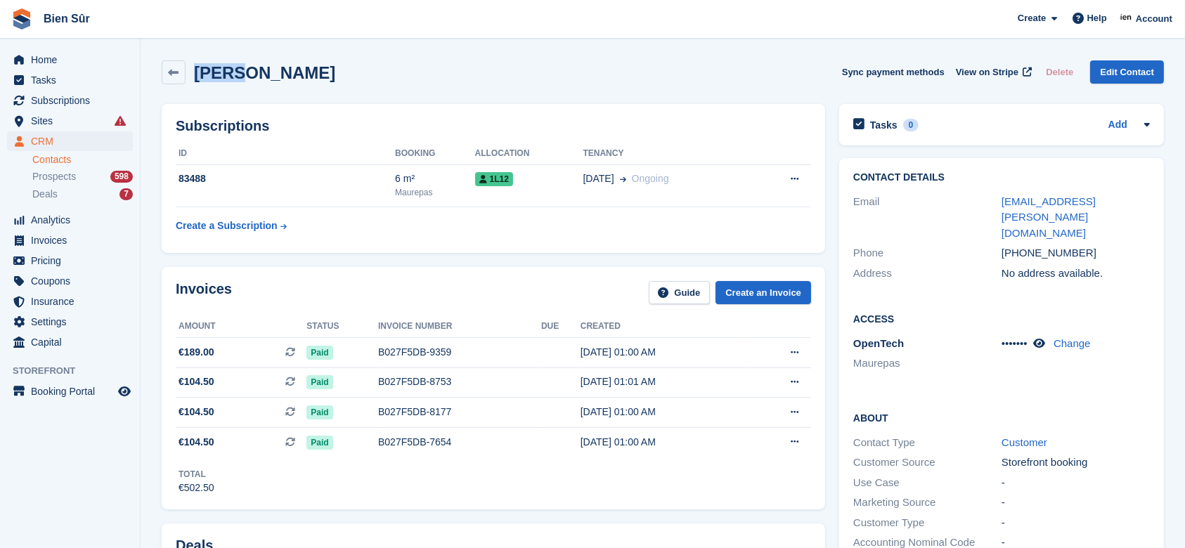
drag, startPoint x: 238, startPoint y: 72, endPoint x: 186, endPoint y: 71, distance: 52.0
click at [186, 71] on div "Yoann Marie-Joseph" at bounding box center [261, 72] width 150 height 19
copy h2 "Yoann"
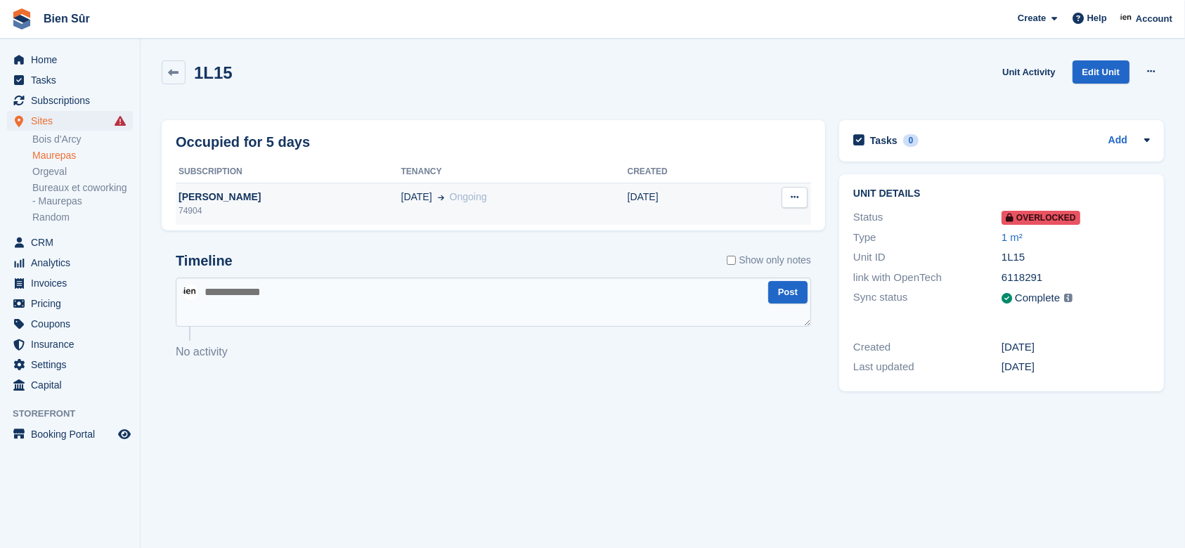
click at [294, 197] on div "[PERSON_NAME]" at bounding box center [289, 197] width 226 height 15
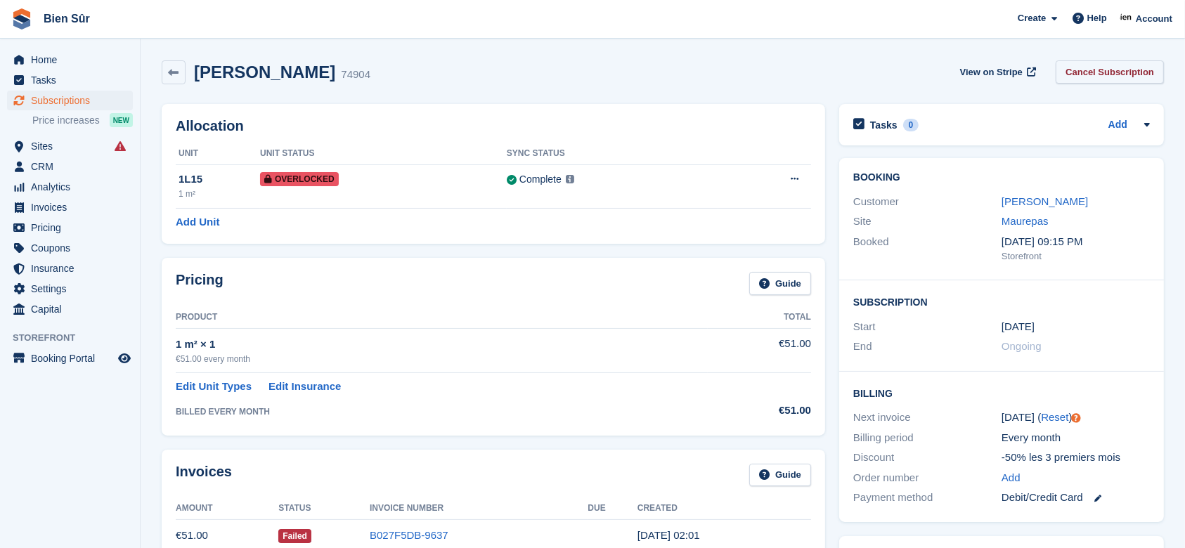
click at [1098, 70] on link "Cancel Subscription" at bounding box center [1110, 71] width 108 height 23
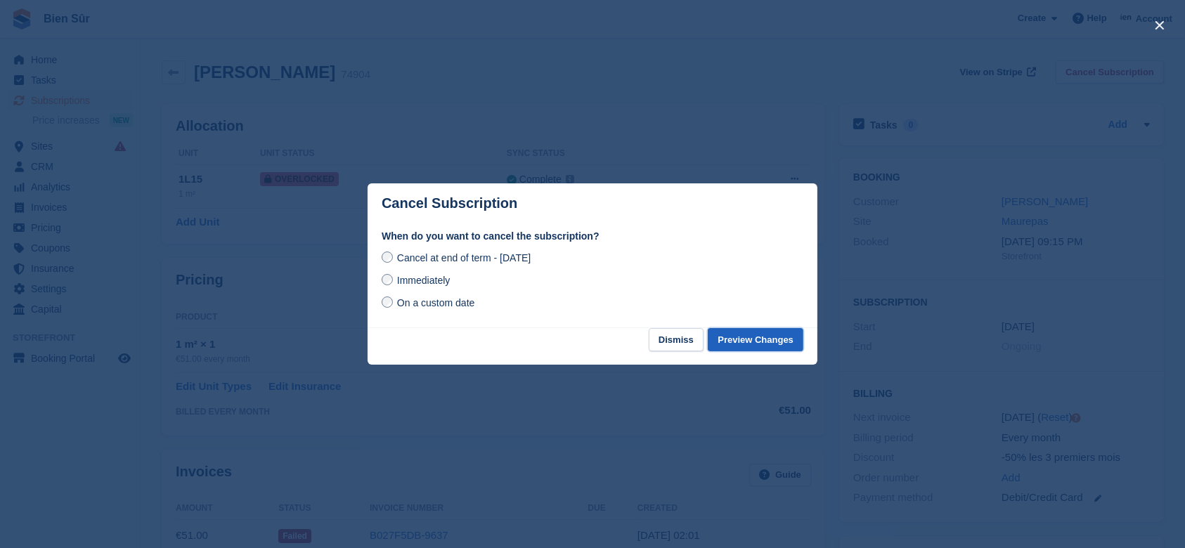
click at [742, 343] on button "Preview Changes" at bounding box center [756, 339] width 96 height 23
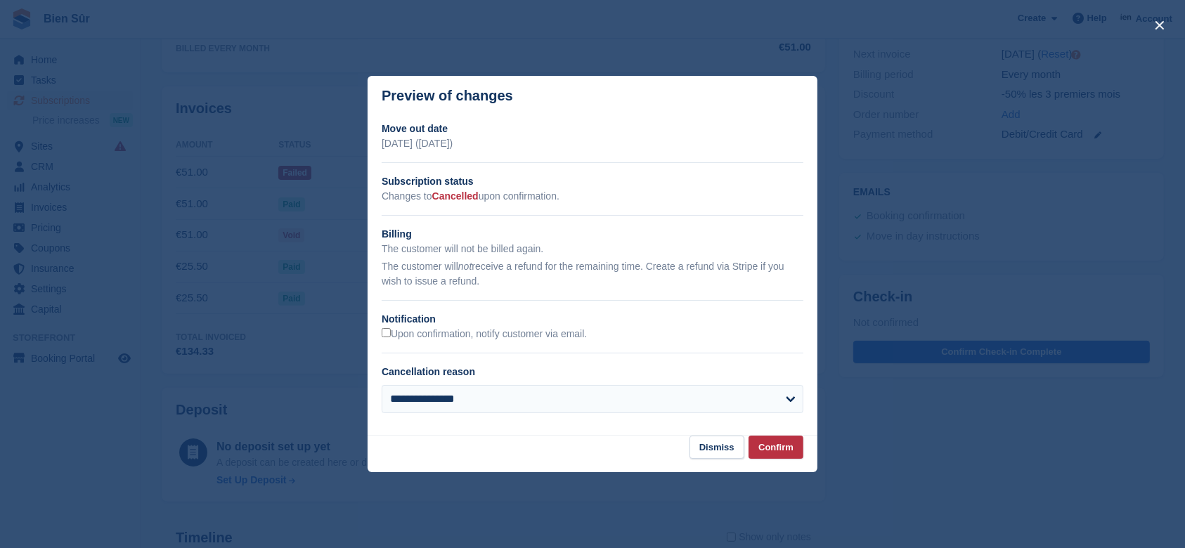
scroll to position [468, 0]
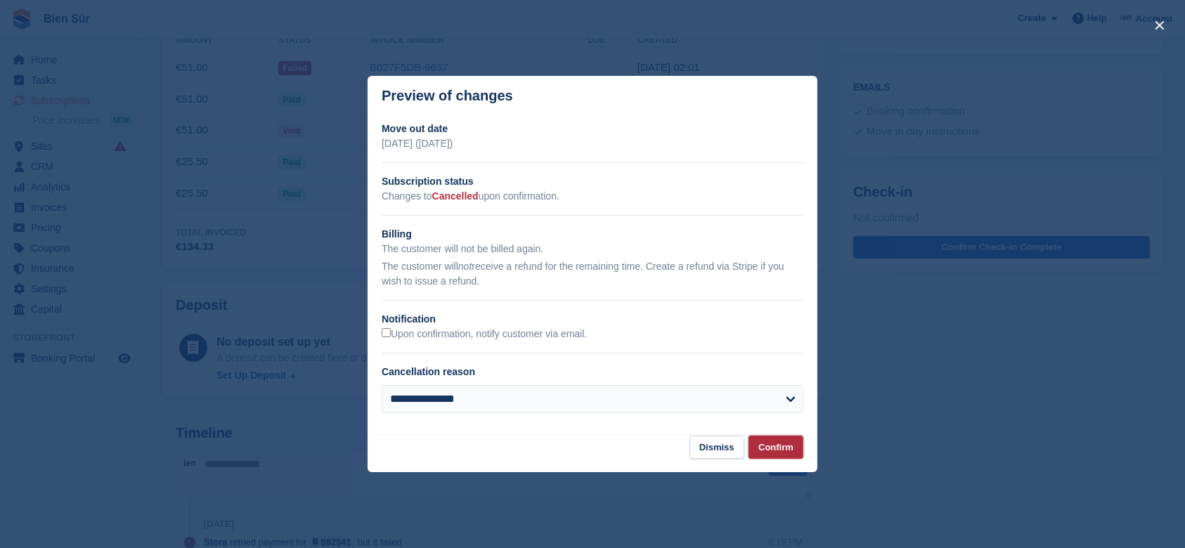
click at [786, 453] on button "Confirm" at bounding box center [775, 447] width 55 height 23
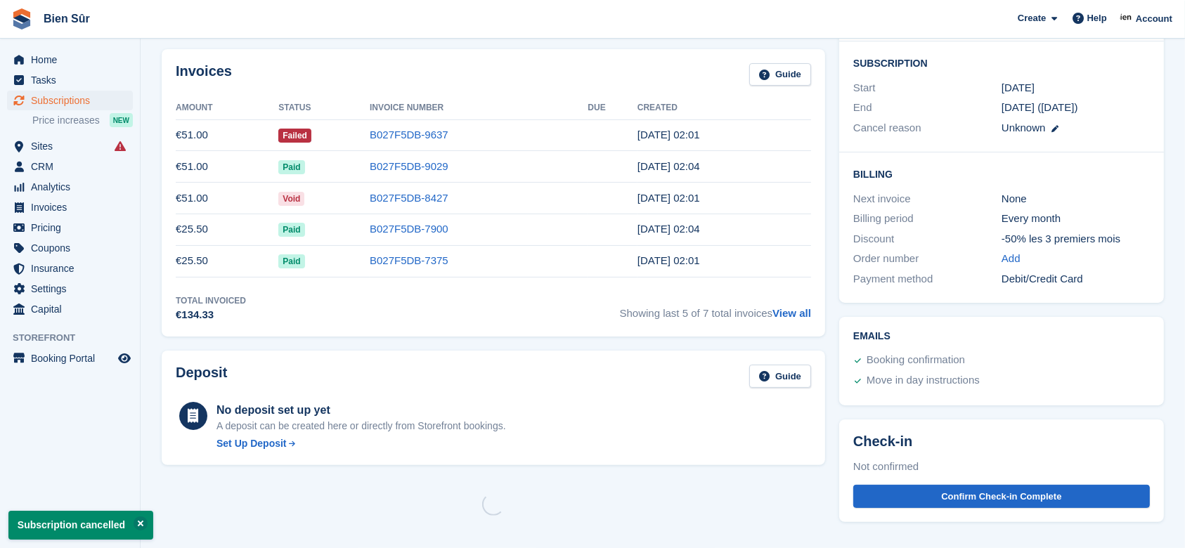
scroll to position [0, 0]
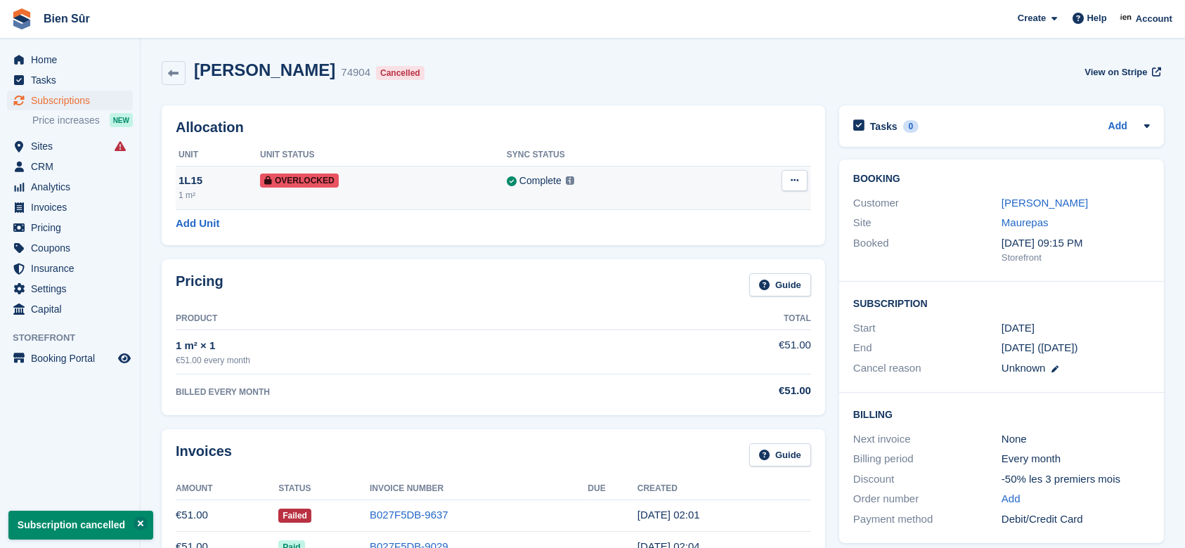
click at [805, 183] on button at bounding box center [794, 180] width 26 height 21
click at [748, 205] on p "Remove Overlock" at bounding box center [740, 208] width 122 height 18
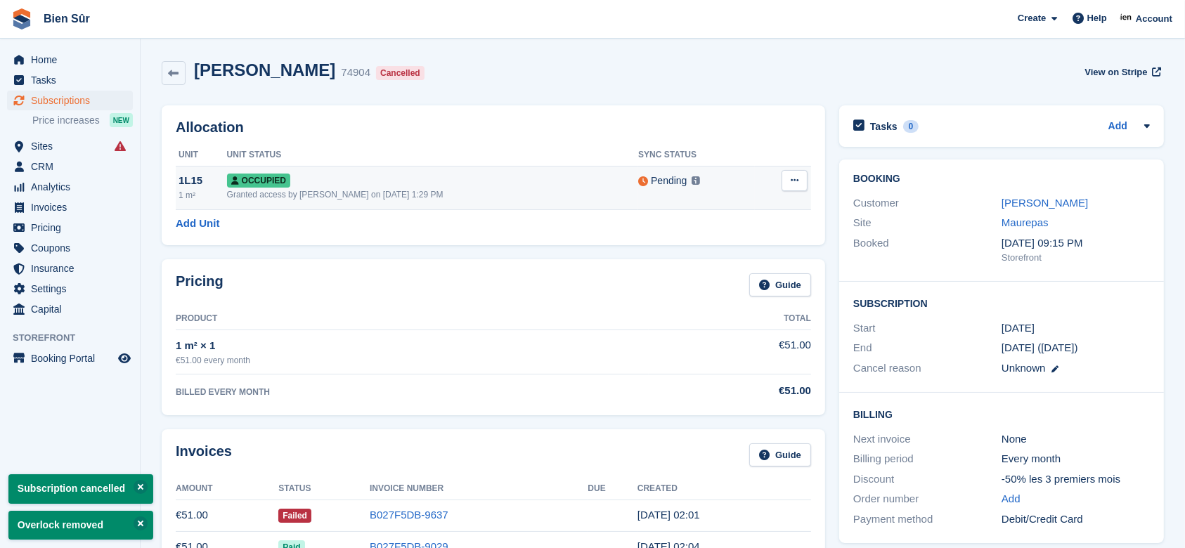
click at [787, 183] on button at bounding box center [794, 180] width 26 height 21
click at [697, 233] on p "Deallocate" at bounding box center [740, 238] width 122 height 18
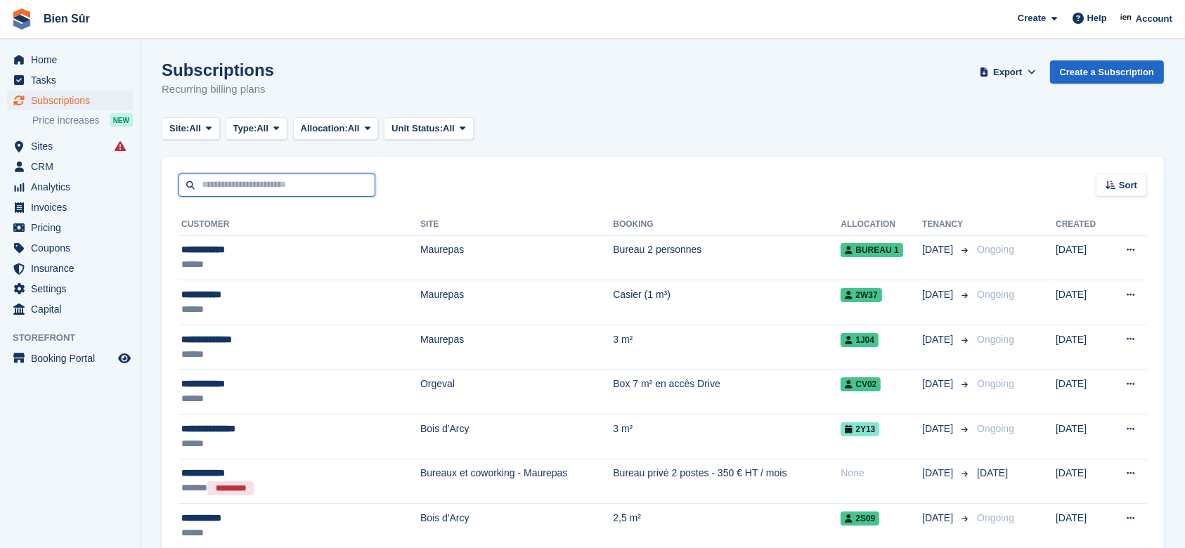
paste input "*******"
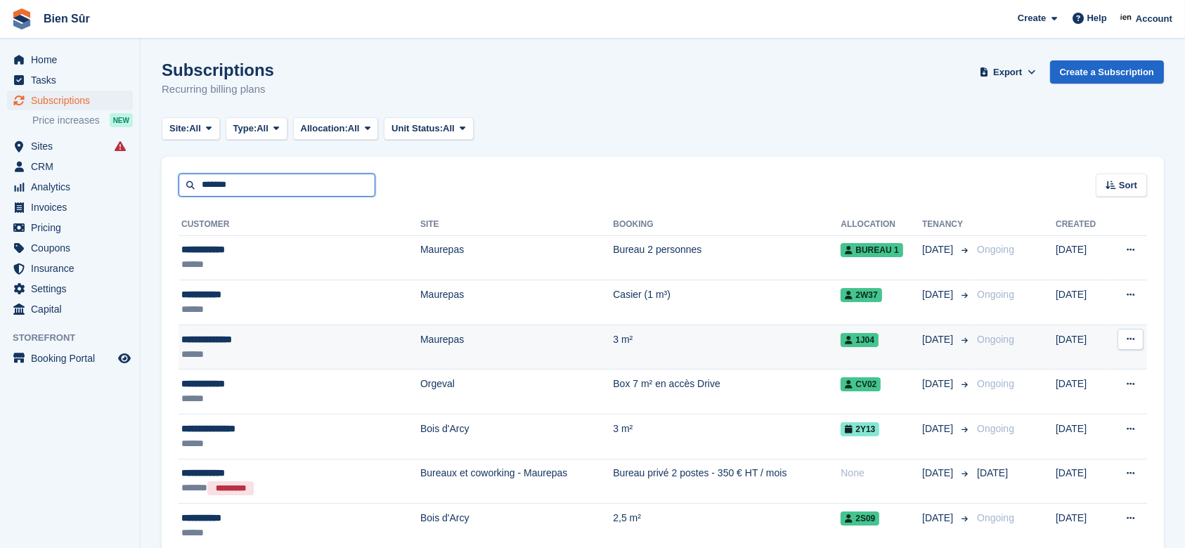
type input "*******"
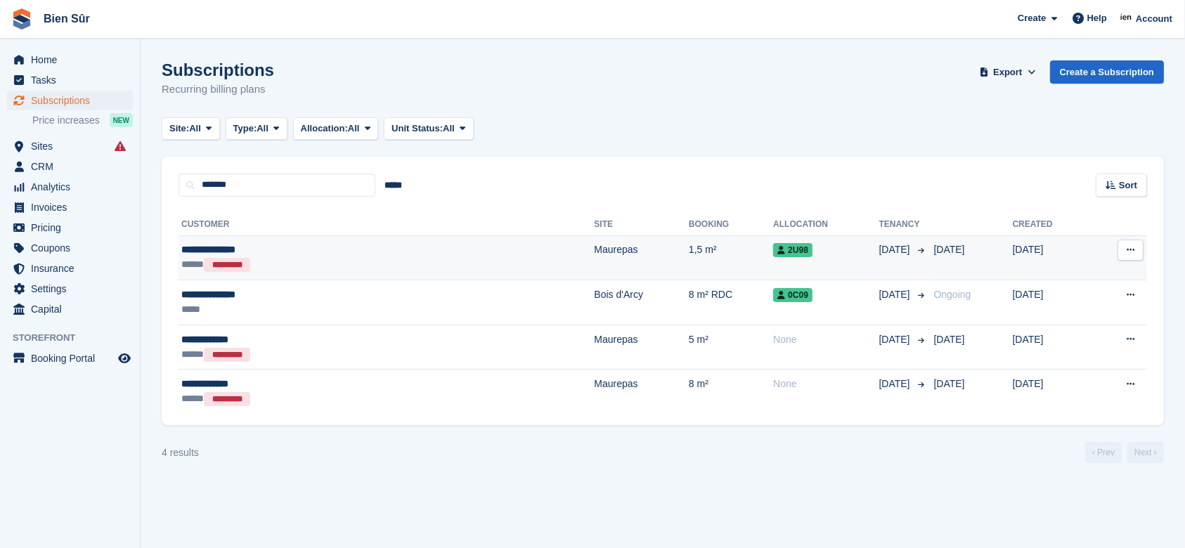
click at [372, 266] on div "***** *********" at bounding box center [287, 264] width 212 height 15
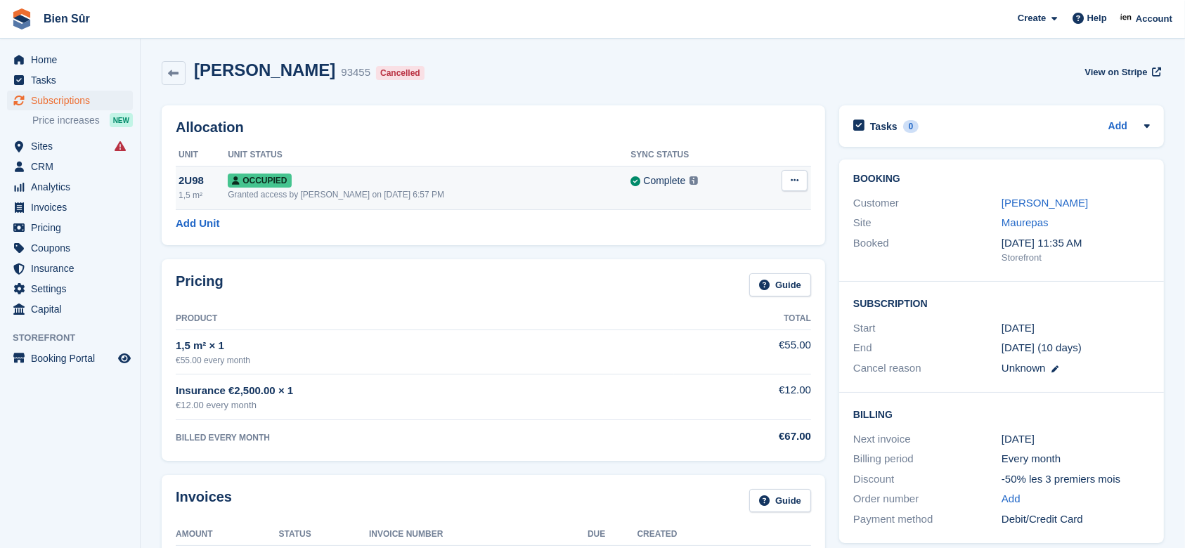
click at [791, 181] on icon at bounding box center [795, 180] width 8 height 9
click at [706, 232] on p "Deallocate" at bounding box center [740, 238] width 122 height 18
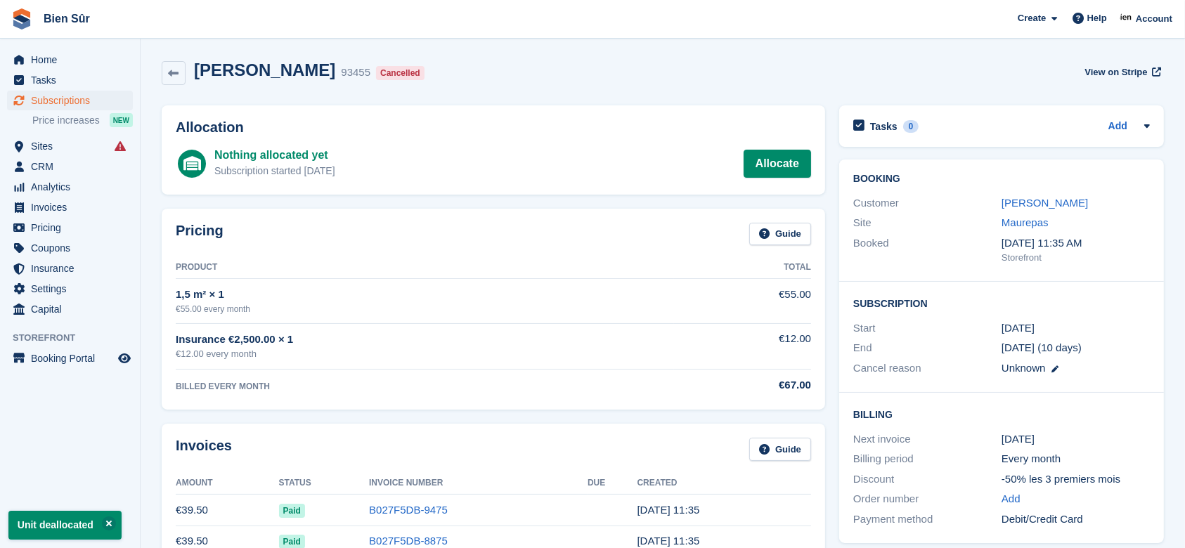
click at [506, 73] on div "[PERSON_NAME] 93455 Cancelled View on Stripe" at bounding box center [663, 72] width 1002 height 25
click at [67, 105] on span "Subscriptions" at bounding box center [73, 101] width 84 height 20
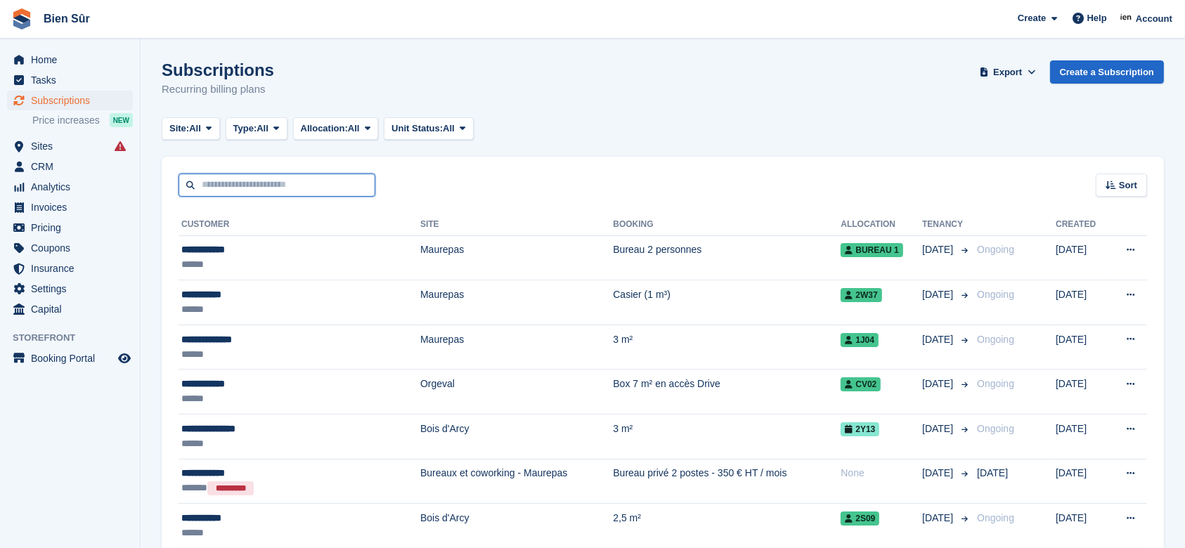
click at [216, 181] on input "text" at bounding box center [277, 185] width 197 height 23
paste input "********"
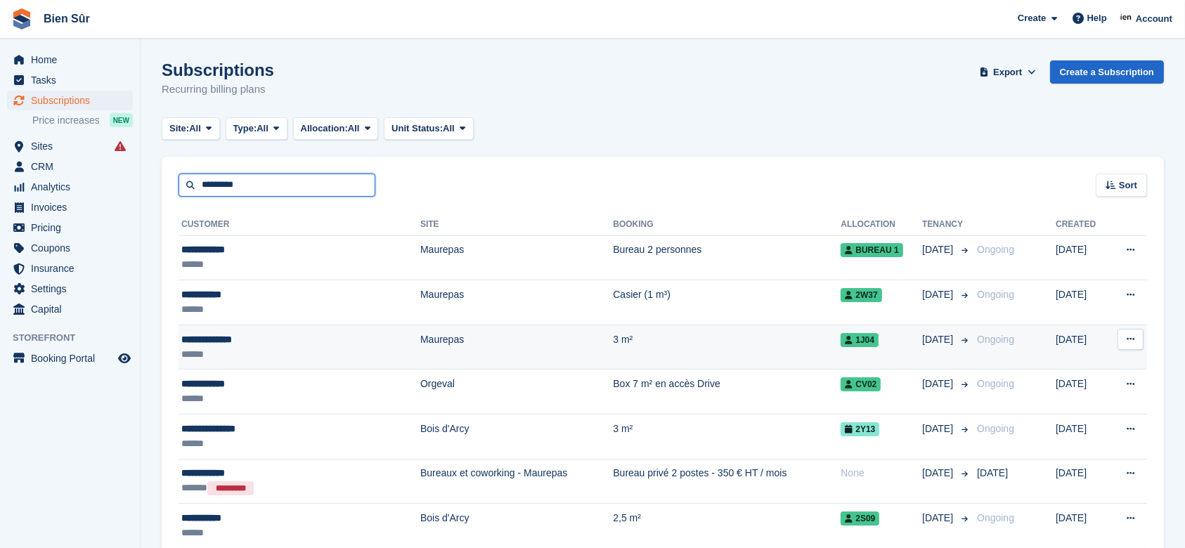
type input "*********"
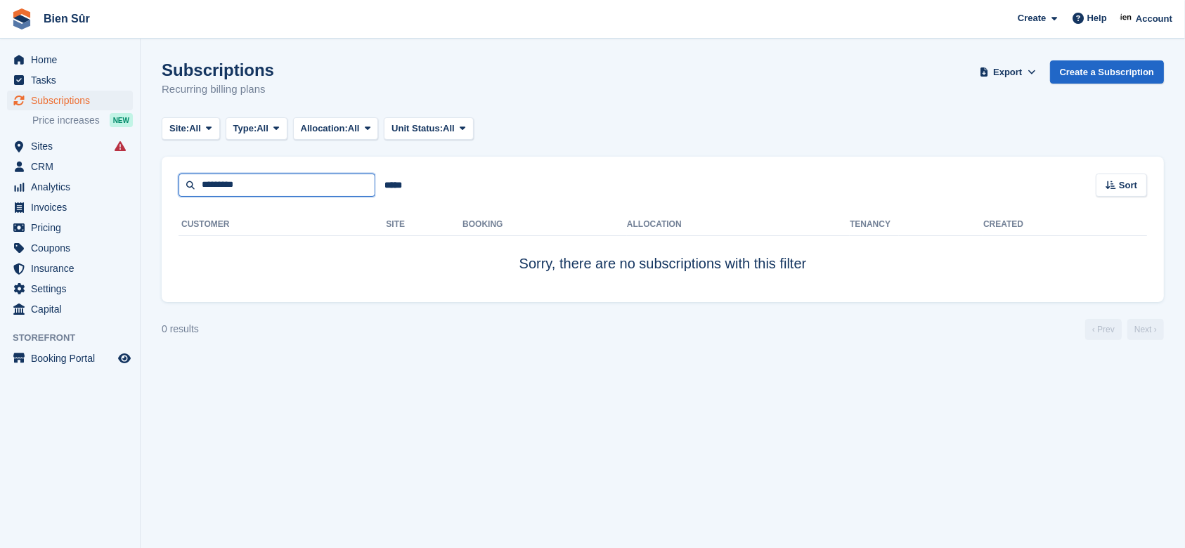
click at [342, 187] on input "*********" at bounding box center [277, 185] width 197 height 23
type input "********"
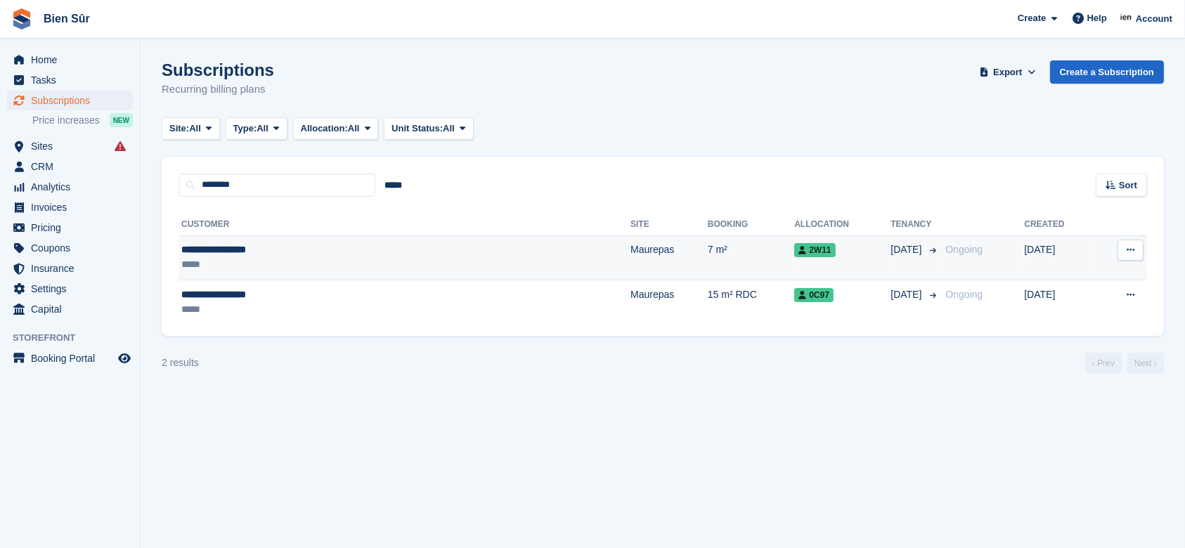
click at [427, 261] on div "*****" at bounding box center [308, 264] width 254 height 15
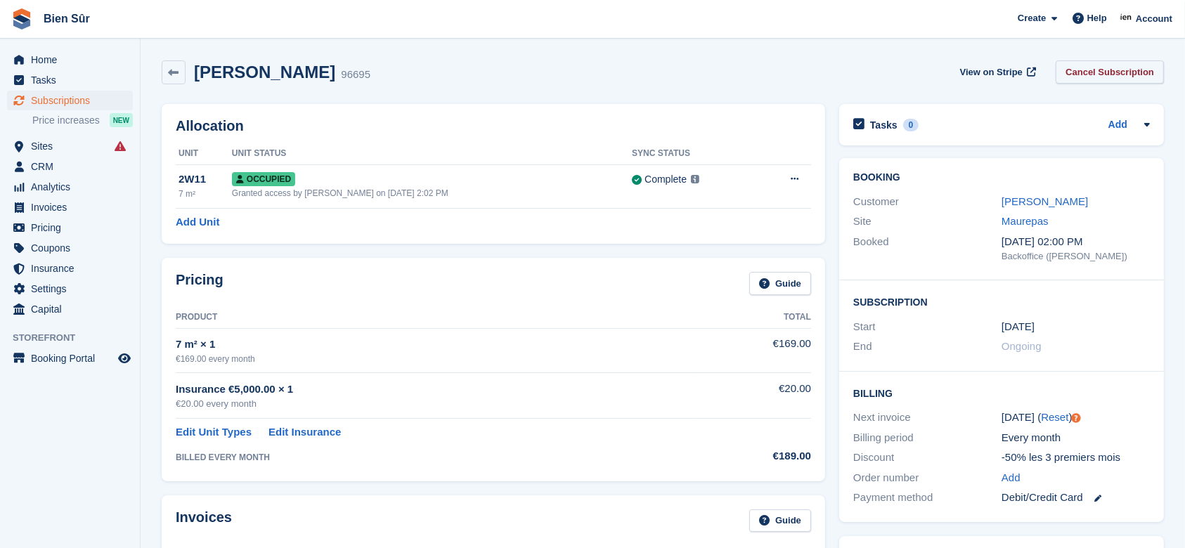
click at [1079, 72] on link "Cancel Subscription" at bounding box center [1110, 71] width 108 height 23
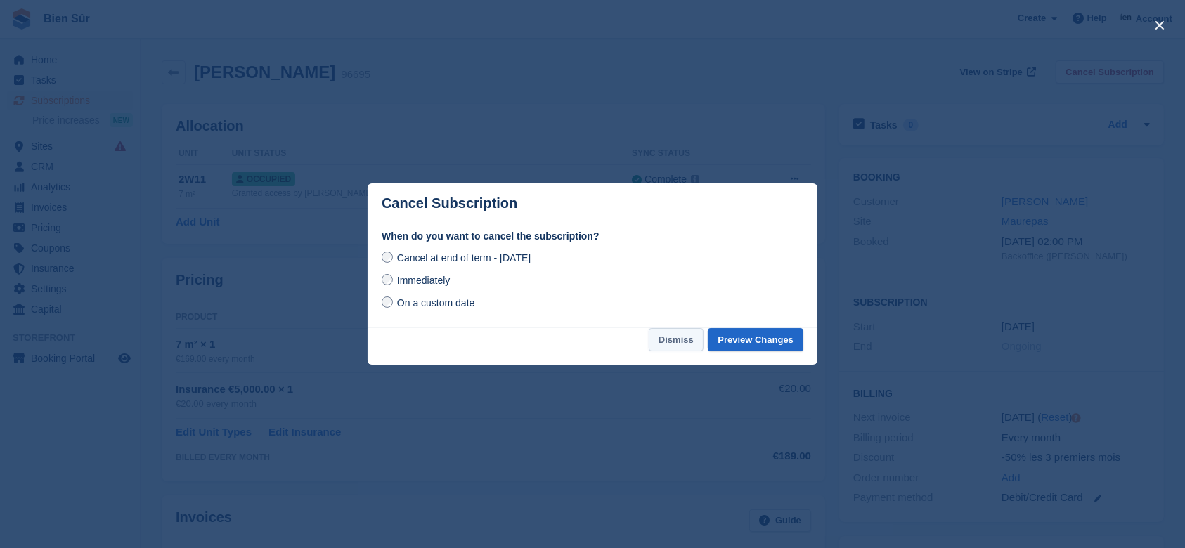
click at [675, 340] on button "Dismiss" at bounding box center [676, 339] width 55 height 23
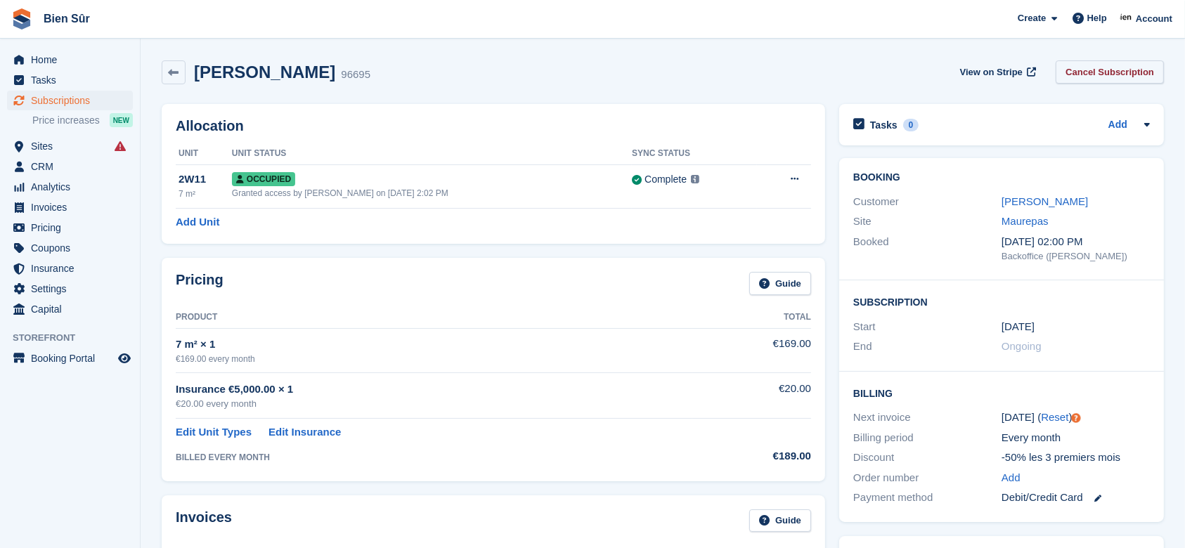
click at [1102, 79] on link "Cancel Subscription" at bounding box center [1110, 71] width 108 height 23
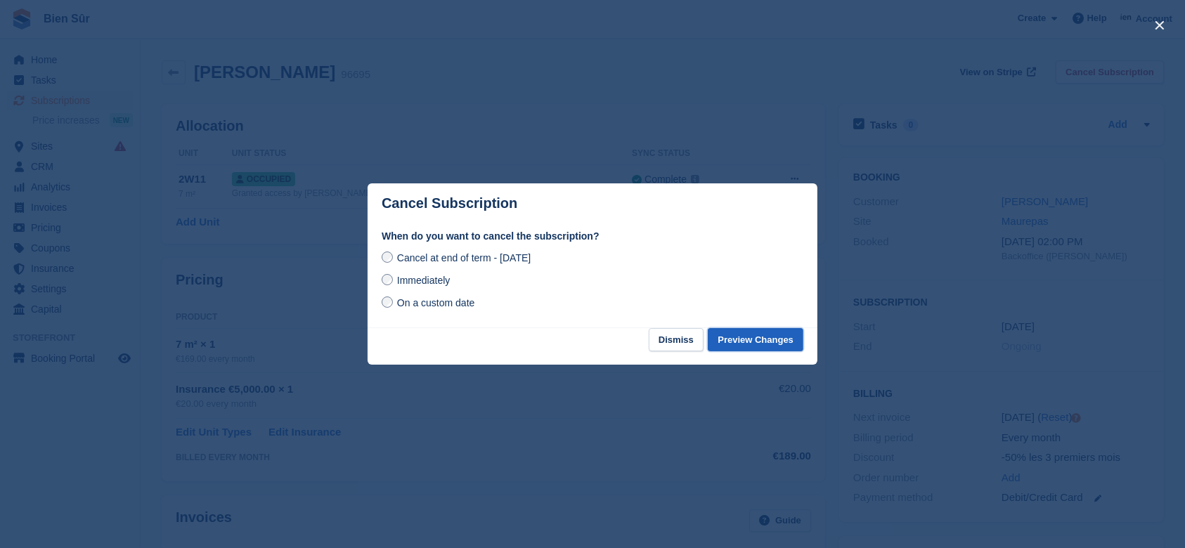
click at [758, 343] on button "Preview Changes" at bounding box center [756, 339] width 96 height 23
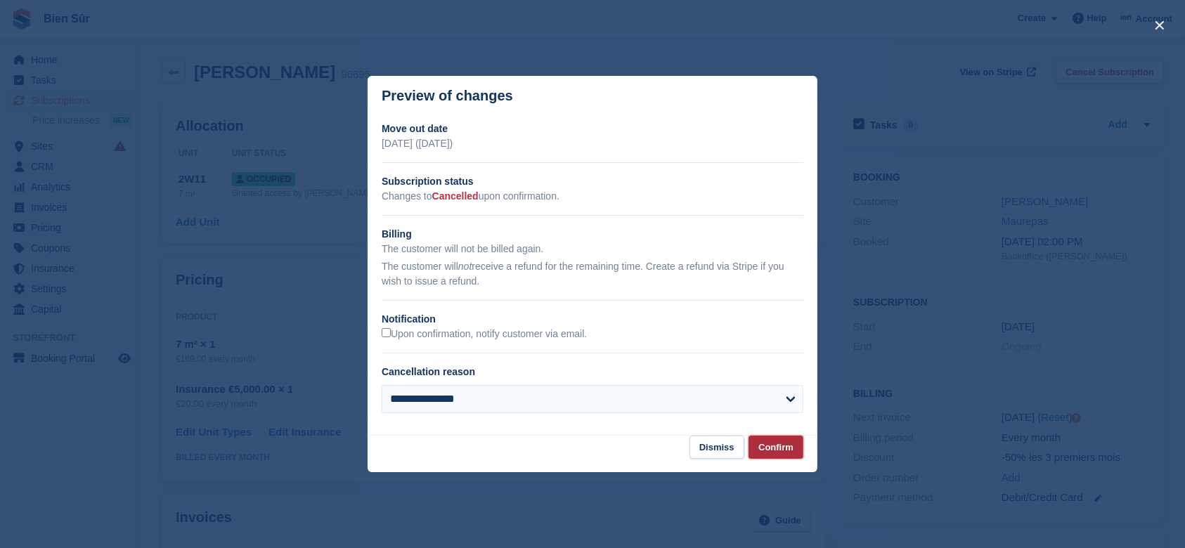
click at [782, 453] on button "Confirm" at bounding box center [775, 447] width 55 height 23
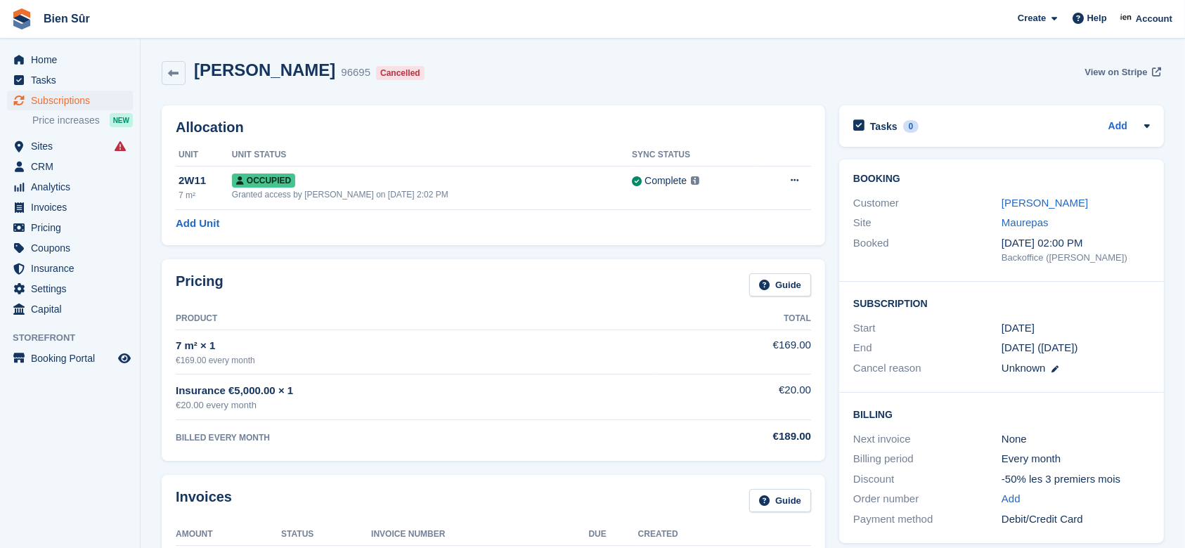
click at [1120, 67] on span "View on Stripe" at bounding box center [1115, 72] width 63 height 14
click at [467, 65] on div "Alexandre OLLIVIER 96695 Cancelled View on Stripe" at bounding box center [663, 72] width 1002 height 25
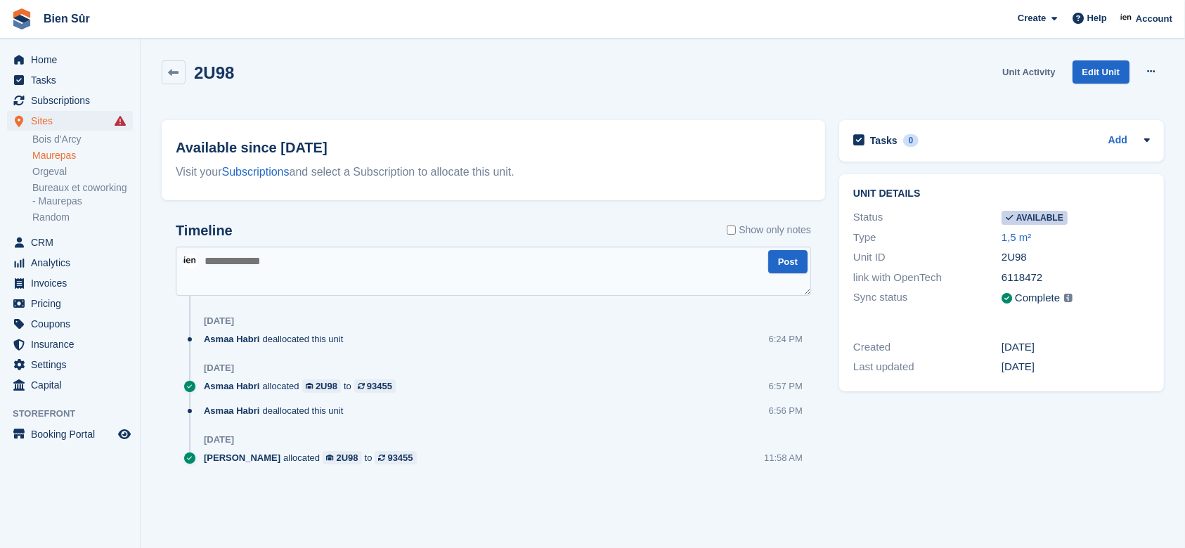
click at [1028, 67] on link "Unit Activity" at bounding box center [1029, 71] width 64 height 23
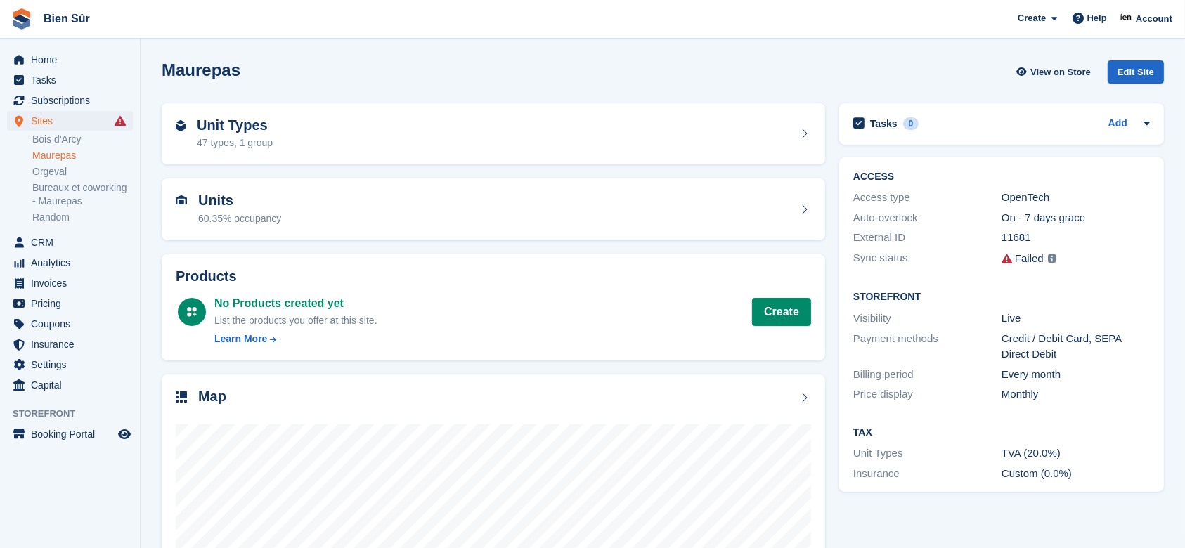
click at [115, 123] on icon at bounding box center [120, 120] width 11 height 11
click at [121, 121] on icon at bounding box center [120, 120] width 11 height 11
click at [1048, 256] on img at bounding box center [1052, 258] width 8 height 8
click at [1051, 261] on img at bounding box center [1052, 258] width 8 height 8
click at [1006, 256] on icon at bounding box center [1006, 259] width 11 height 11
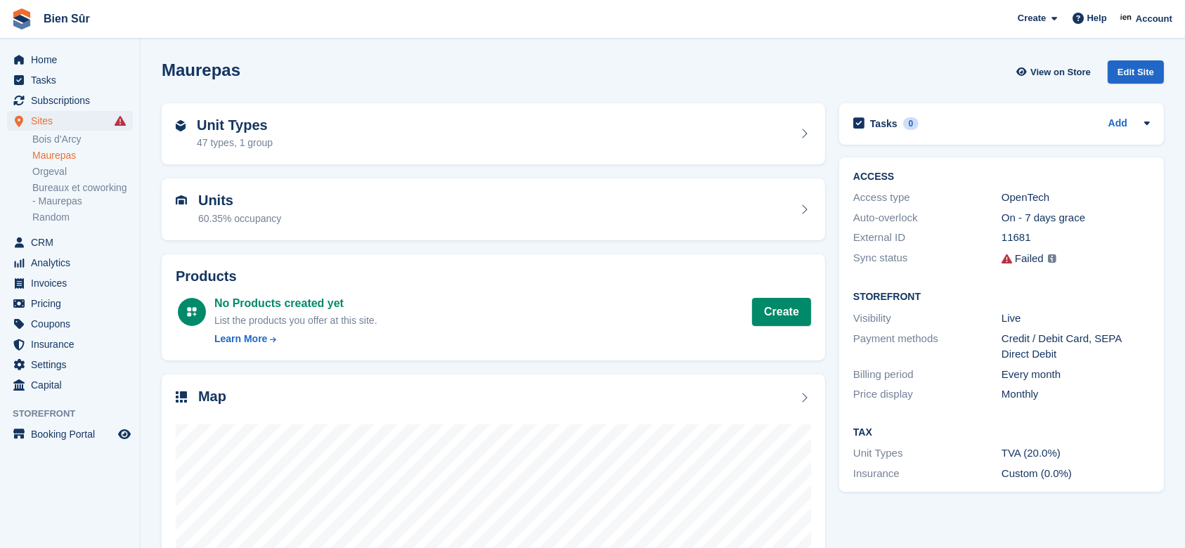
click at [1051, 261] on img at bounding box center [1052, 258] width 8 height 8
click at [911, 265] on link "View Failures →" at bounding box center [945, 267] width 169 height 20
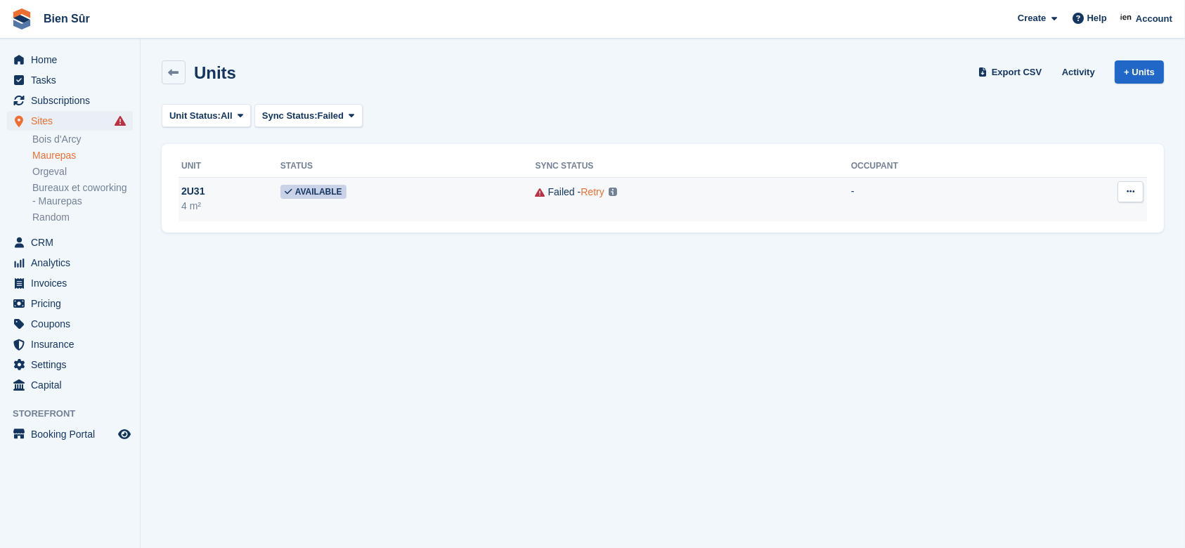
click at [595, 193] on link "Retry" at bounding box center [591, 191] width 23 height 11
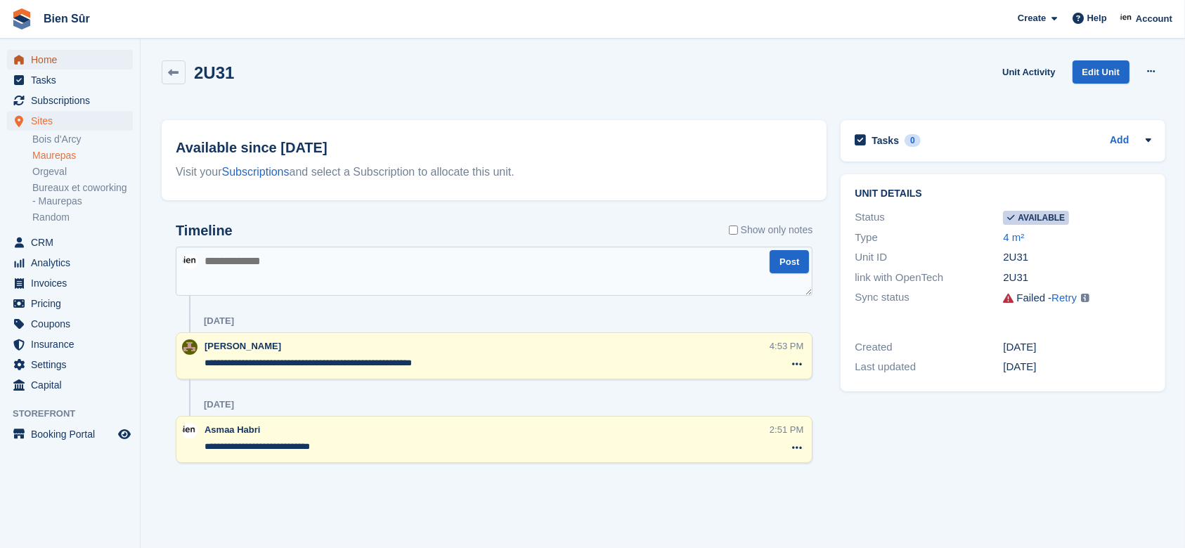
click at [51, 61] on span "Home" at bounding box center [73, 60] width 84 height 20
